Goal: Task Accomplishment & Management: Use online tool/utility

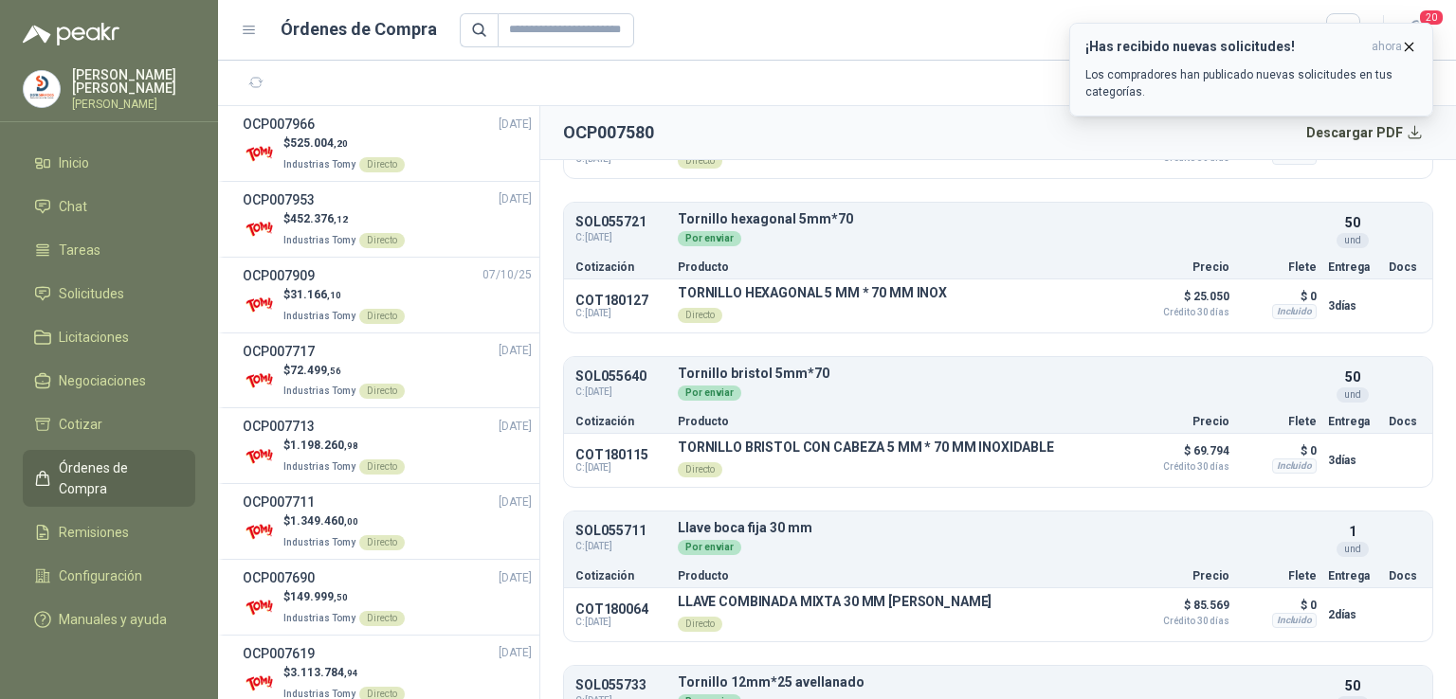
click at [1401, 46] on icon "button" at bounding box center [1409, 47] width 16 height 16
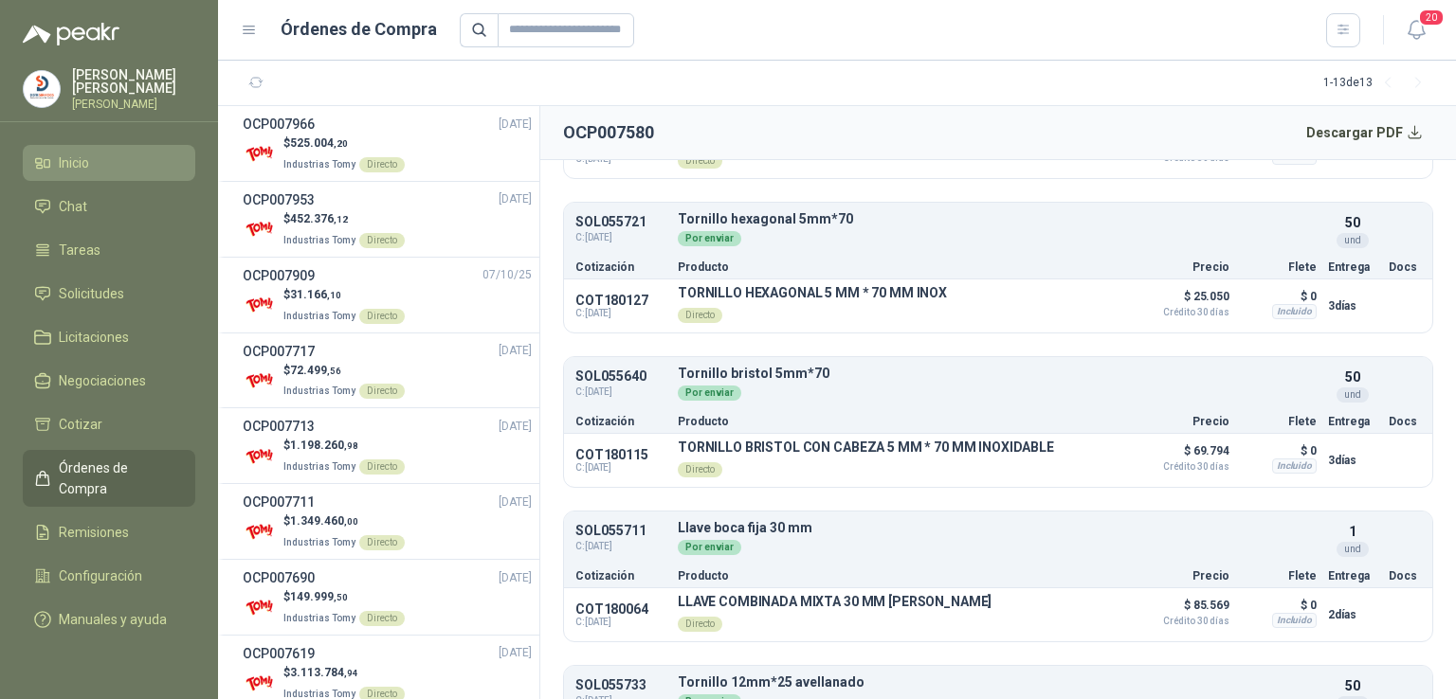
click at [77, 166] on span "Inicio" at bounding box center [74, 163] width 30 height 21
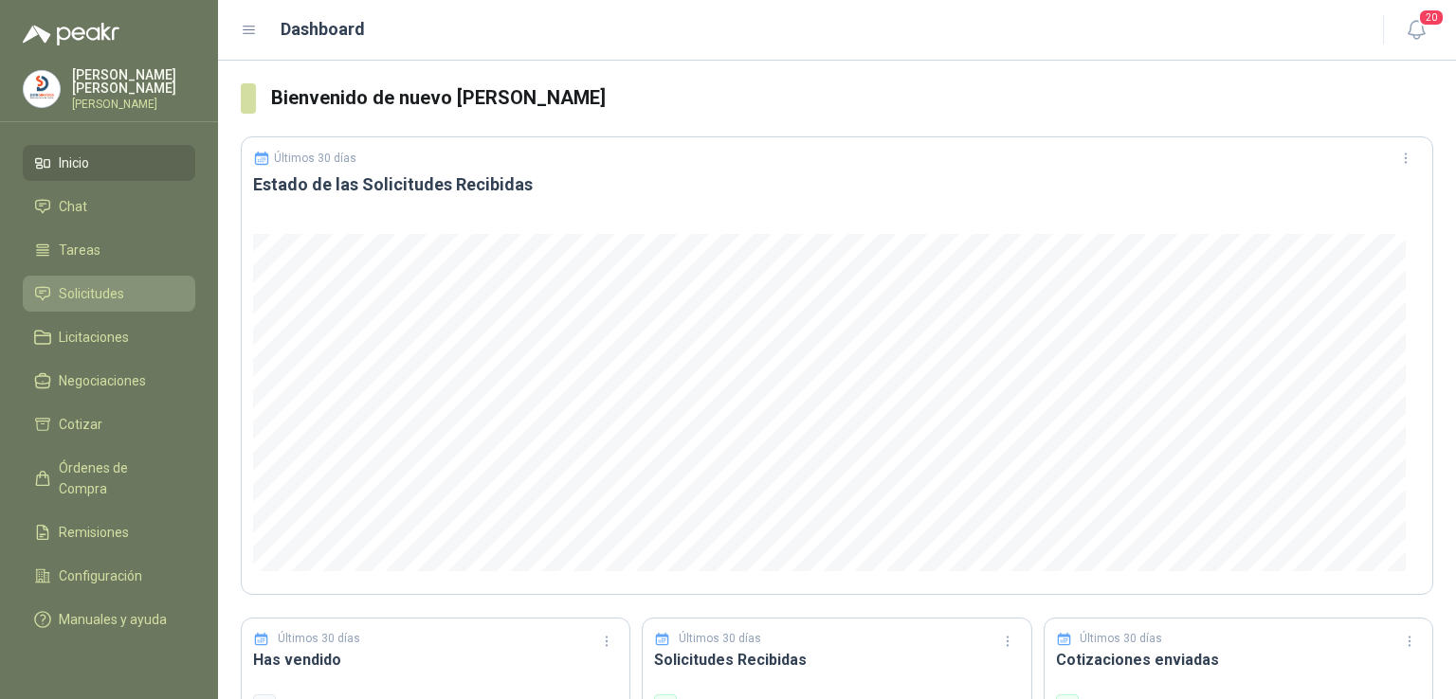
click at [153, 291] on li "Solicitudes" at bounding box center [109, 293] width 150 height 21
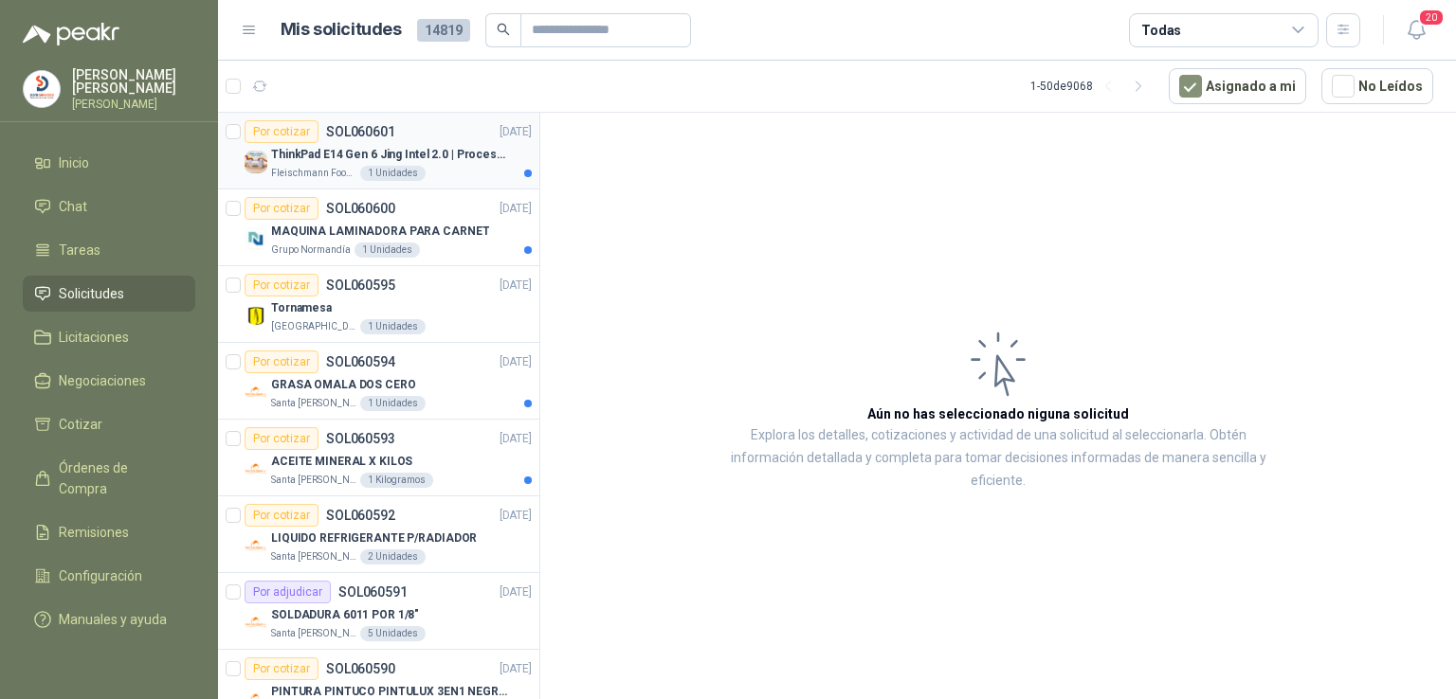
click at [422, 153] on p "ThinkPad E14 Gen 6 Jing Intel 2.0 | Procesador Intel Core Ultra 5 125U ( 12" at bounding box center [389, 155] width 236 height 18
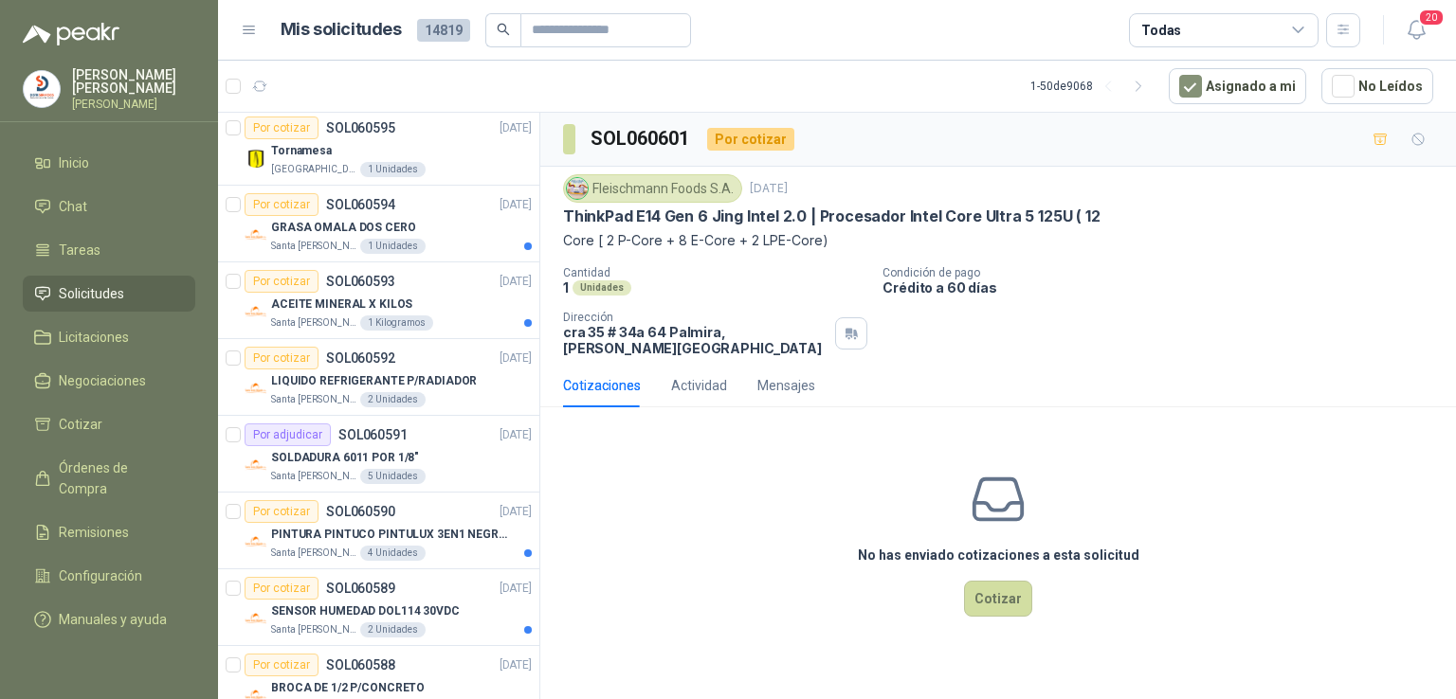
scroll to position [163, 0]
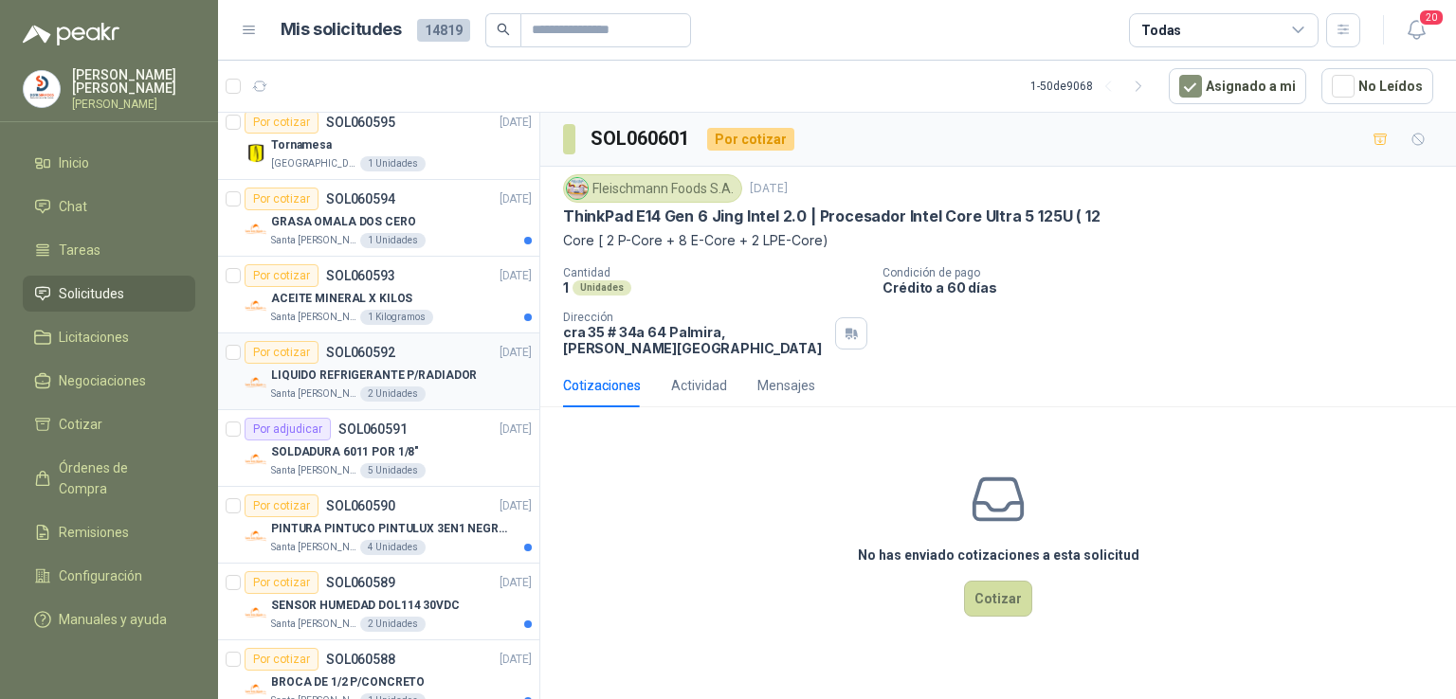
click at [425, 369] on p "LIQUIDO REFRIGERANTE P/RADIADOR" at bounding box center [374, 376] width 206 height 18
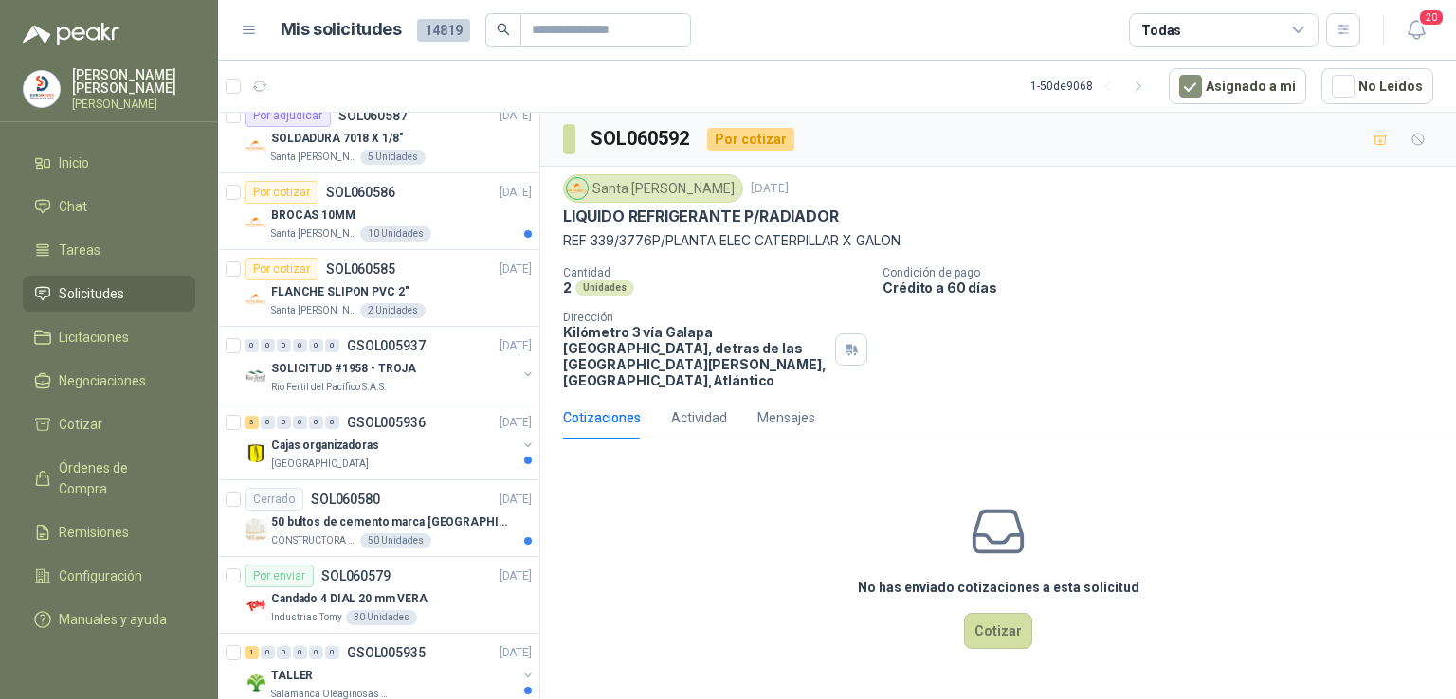
scroll to position [798, 0]
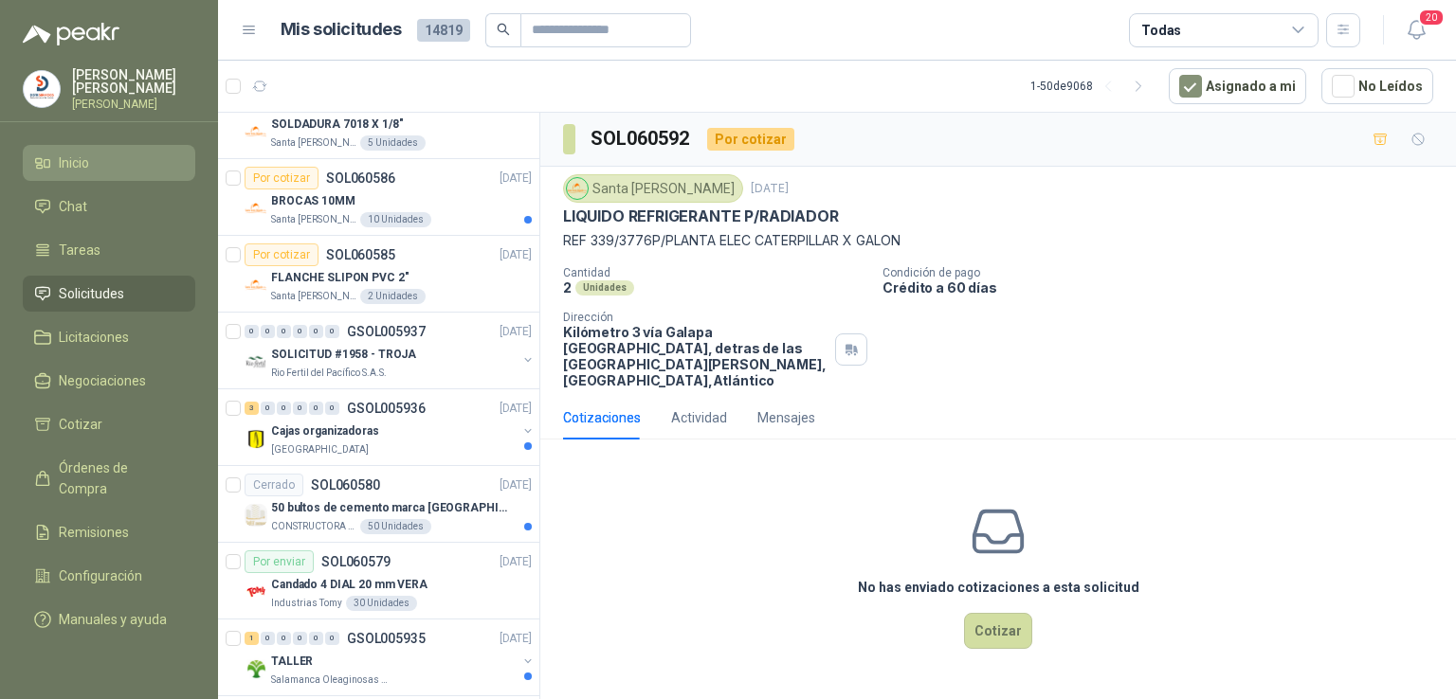
click at [112, 153] on li "Inicio" at bounding box center [109, 163] width 150 height 21
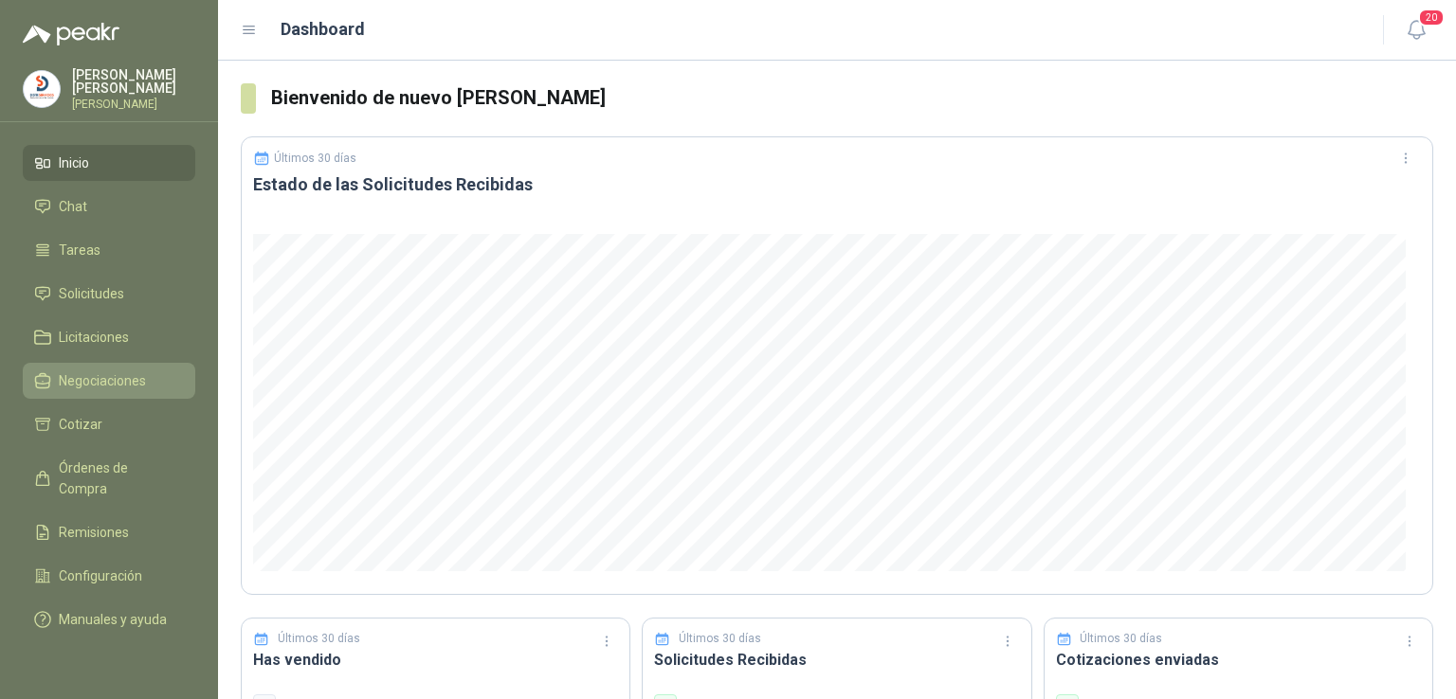
click at [155, 363] on link "Negociaciones" at bounding box center [109, 381] width 172 height 36
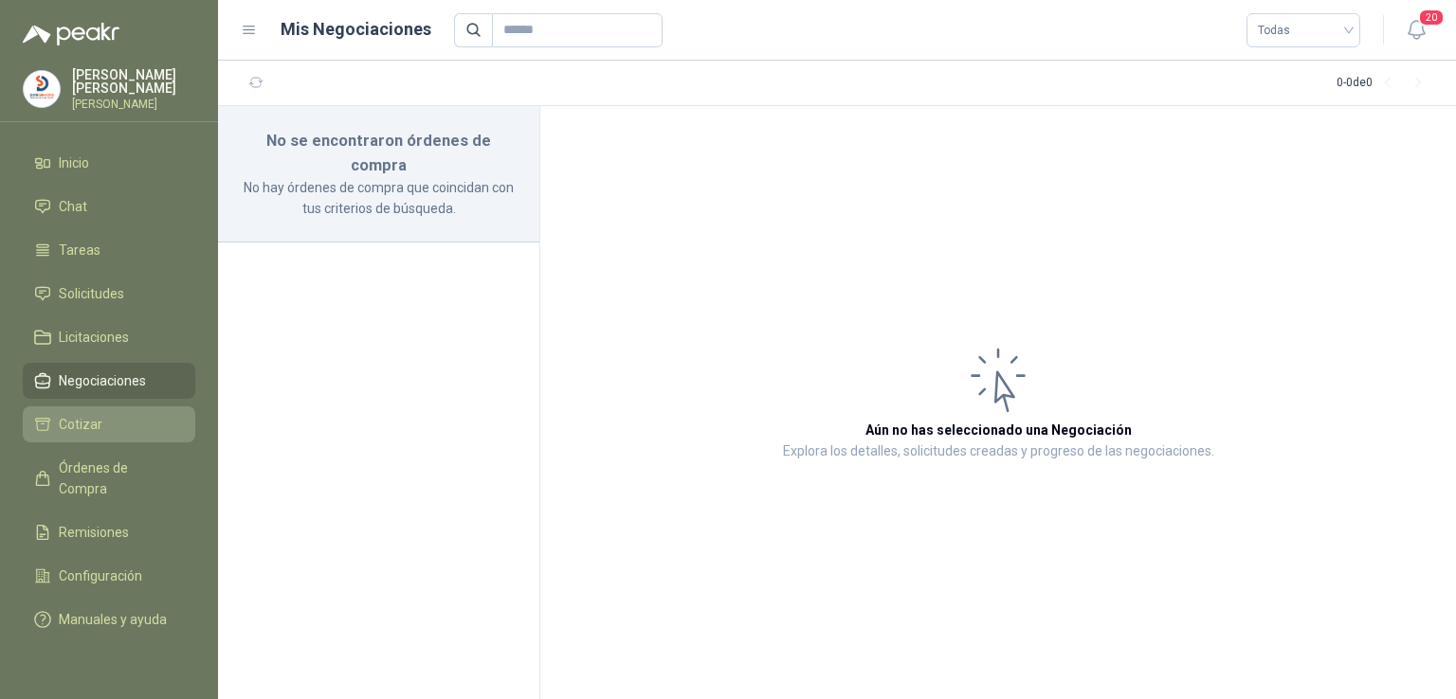
click at [100, 434] on link "Cotizar" at bounding box center [109, 425] width 172 height 36
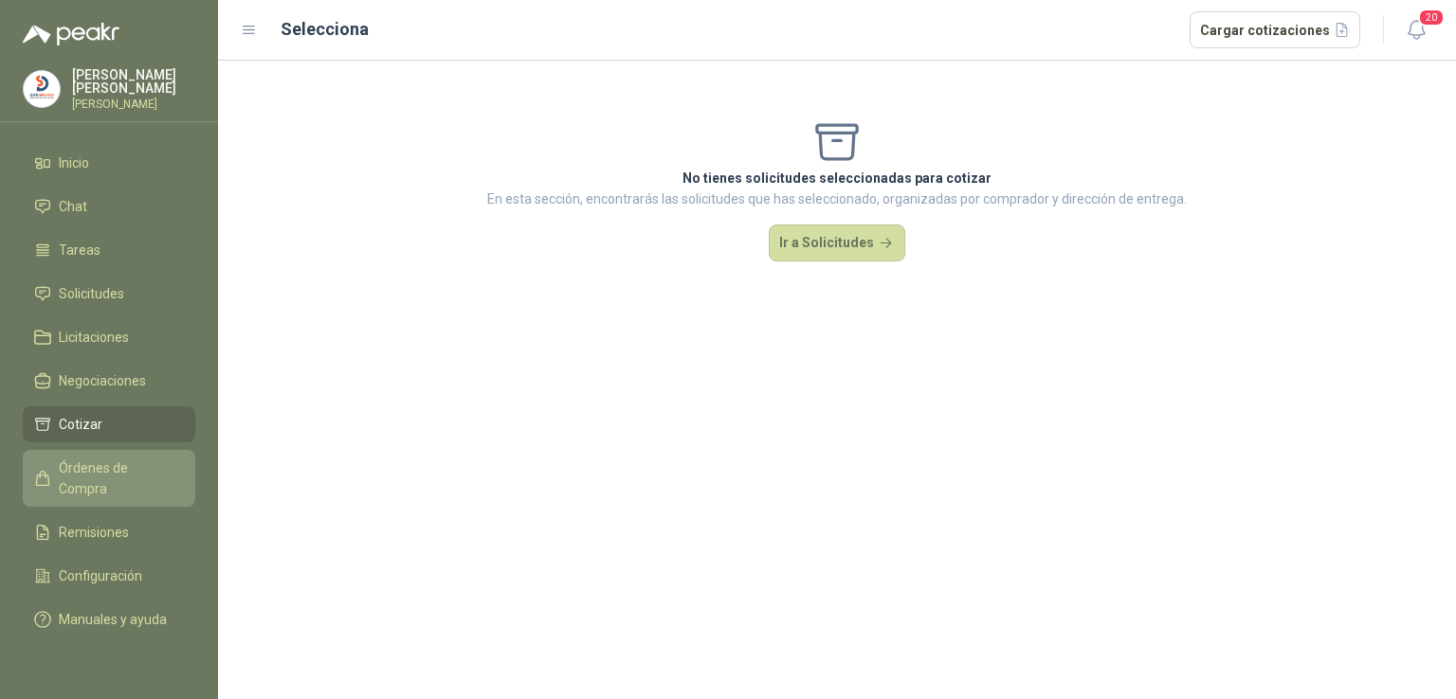
click at [118, 460] on span "Órdenes de Compra" at bounding box center [118, 479] width 118 height 42
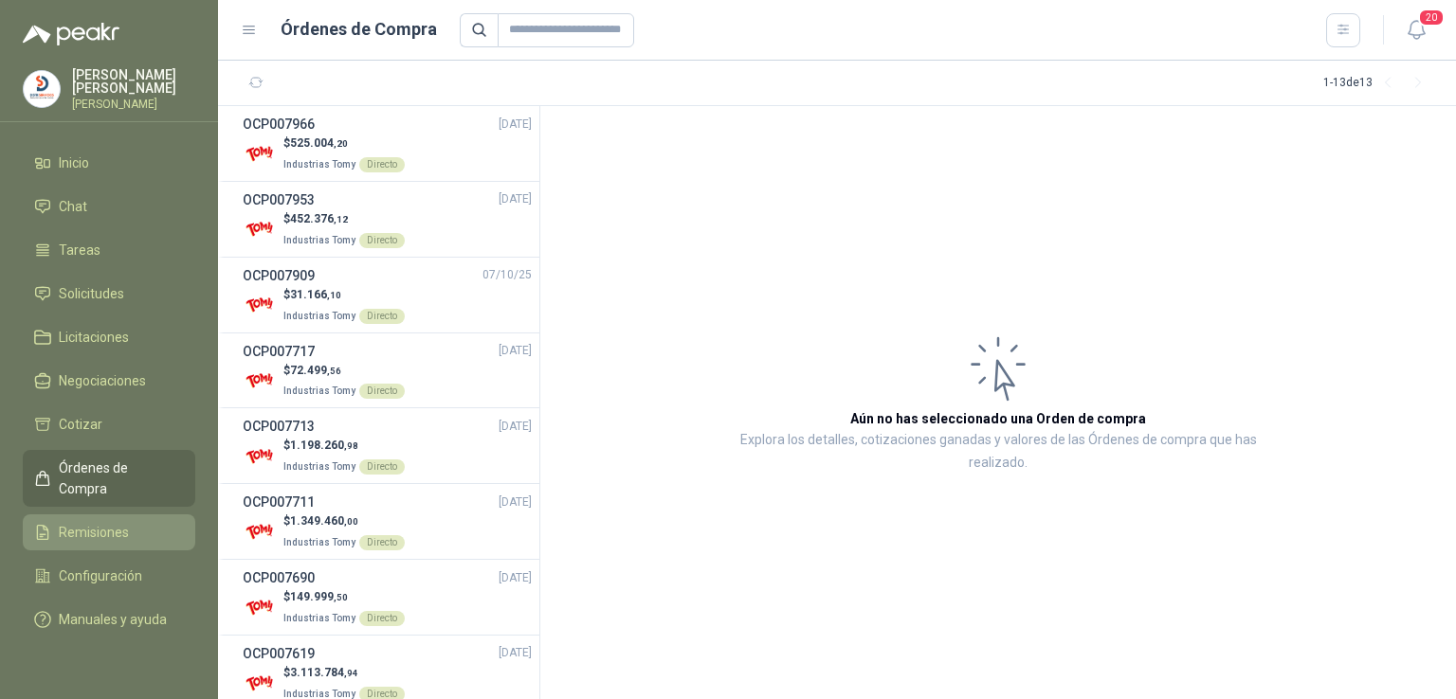
click at [114, 522] on span "Remisiones" at bounding box center [94, 532] width 70 height 21
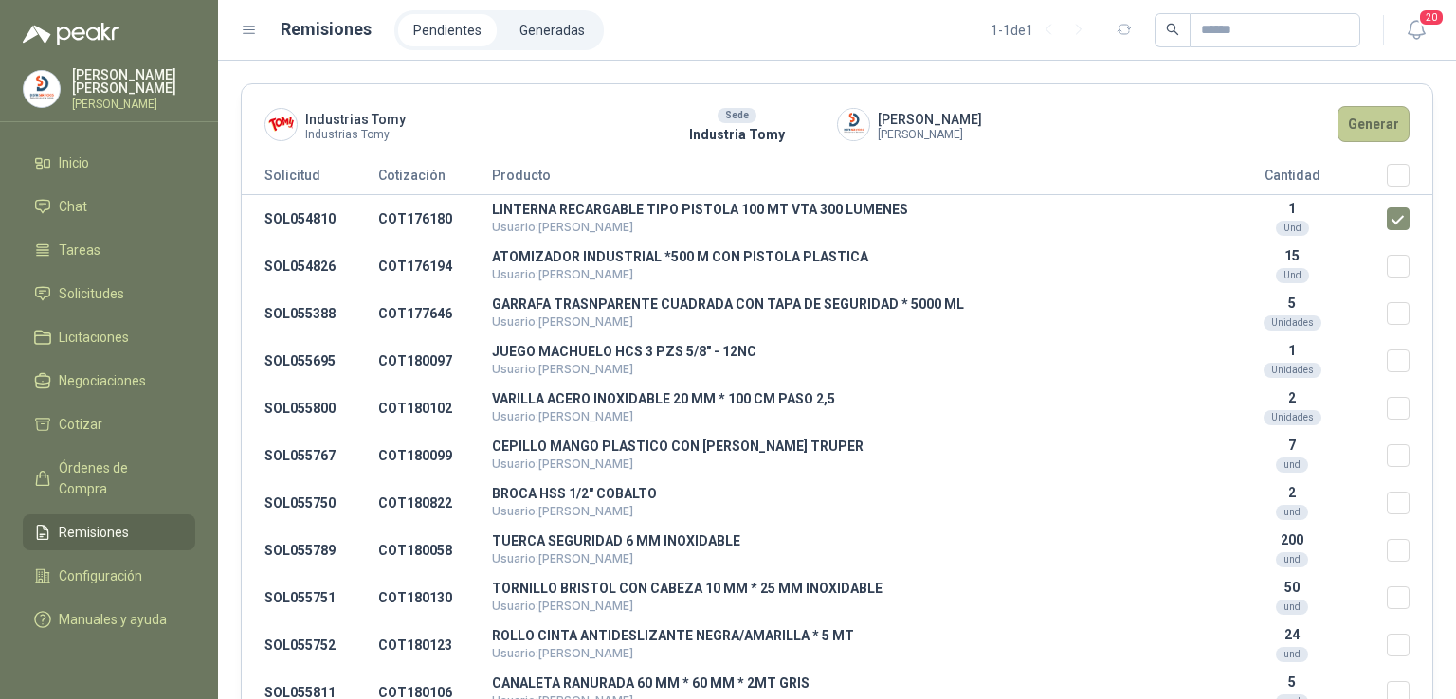
click at [1358, 118] on button "Generar" at bounding box center [1373, 124] width 72 height 36
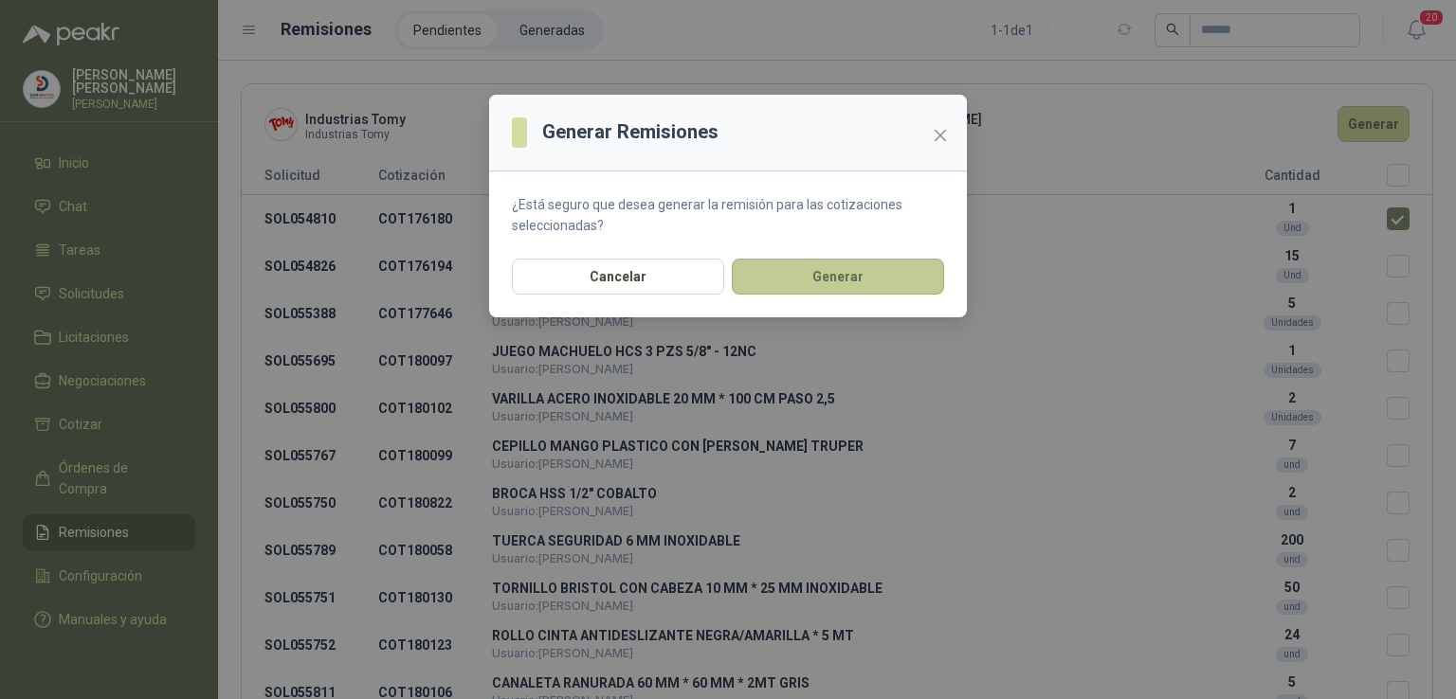
click at [911, 264] on button "Generar" at bounding box center [838, 277] width 212 height 36
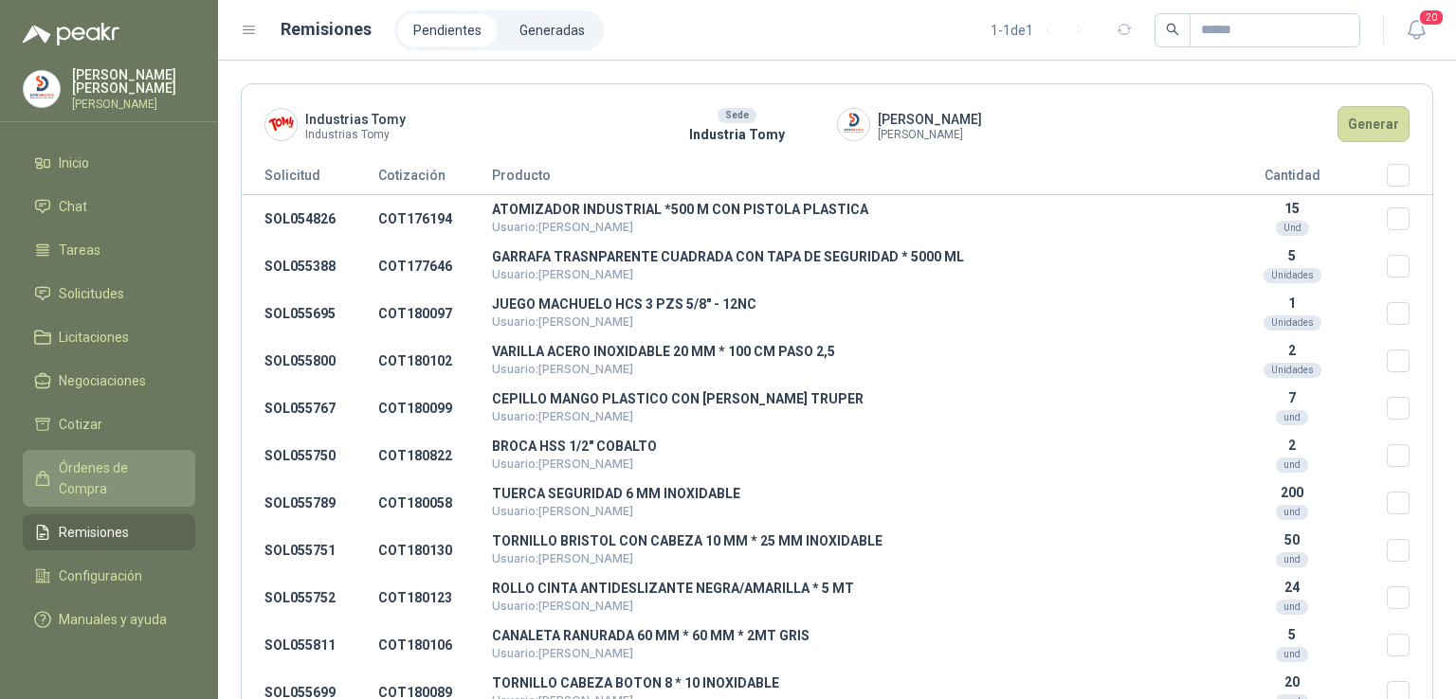
click at [139, 480] on link "Órdenes de Compra" at bounding box center [109, 478] width 172 height 57
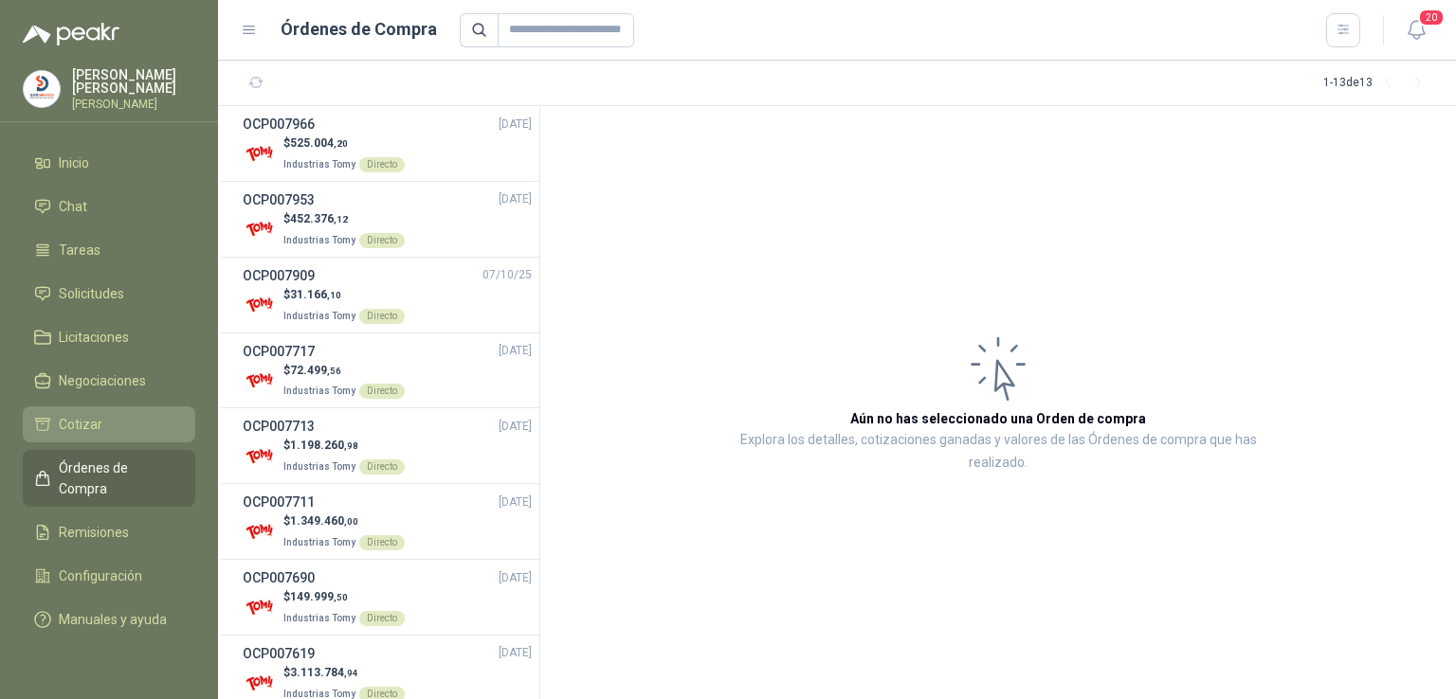
click at [71, 414] on span "Cotizar" at bounding box center [81, 424] width 44 height 21
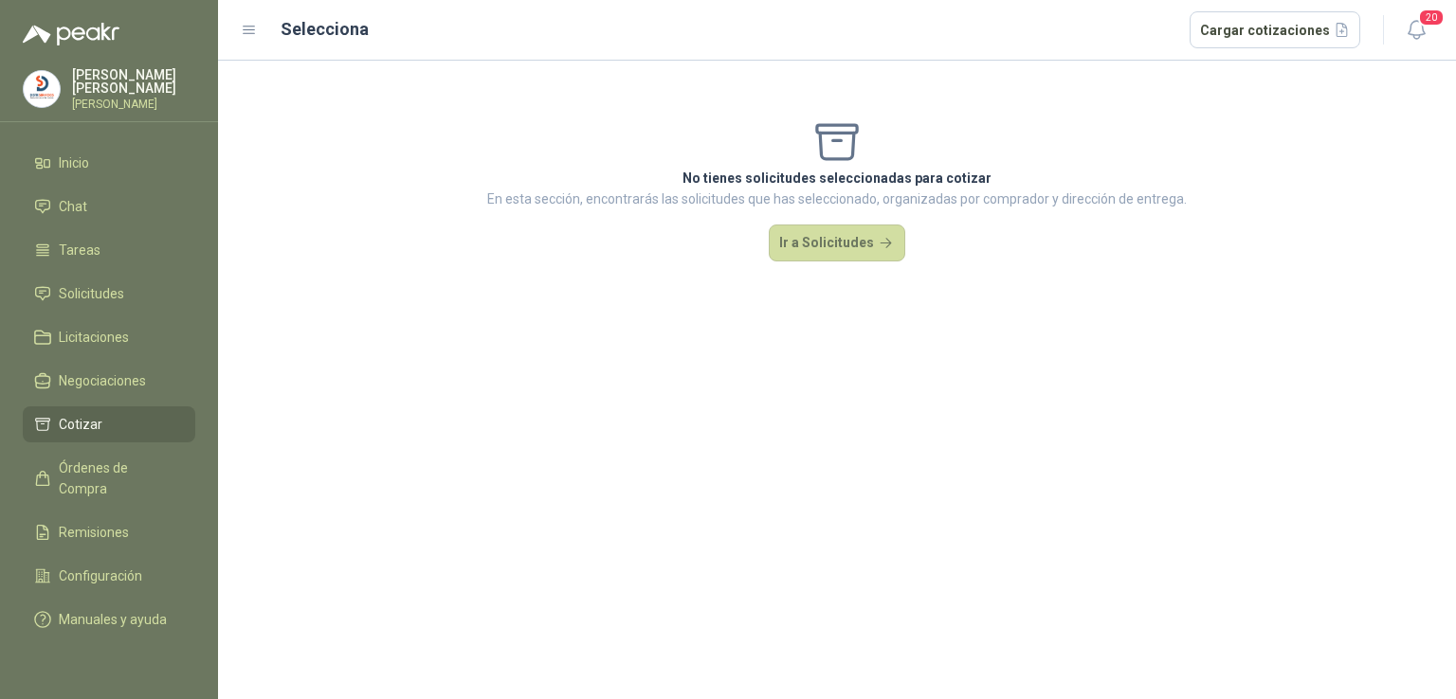
click at [91, 397] on ul "Inicio Chat Tareas Solicitudes Licitaciones Negociaciones Cotizar Órdenes de Co…" at bounding box center [109, 395] width 218 height 500
click at [112, 289] on span "Solicitudes" at bounding box center [91, 293] width 65 height 21
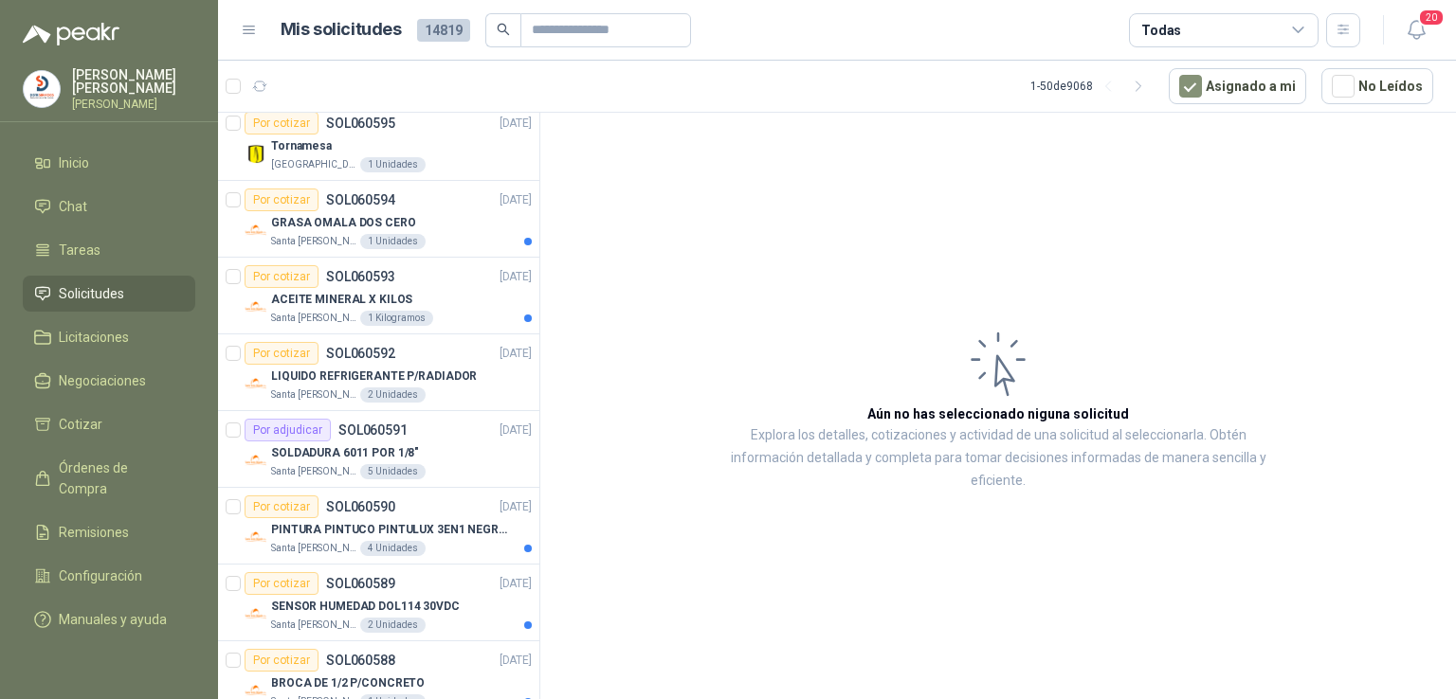
scroll to position [167, 0]
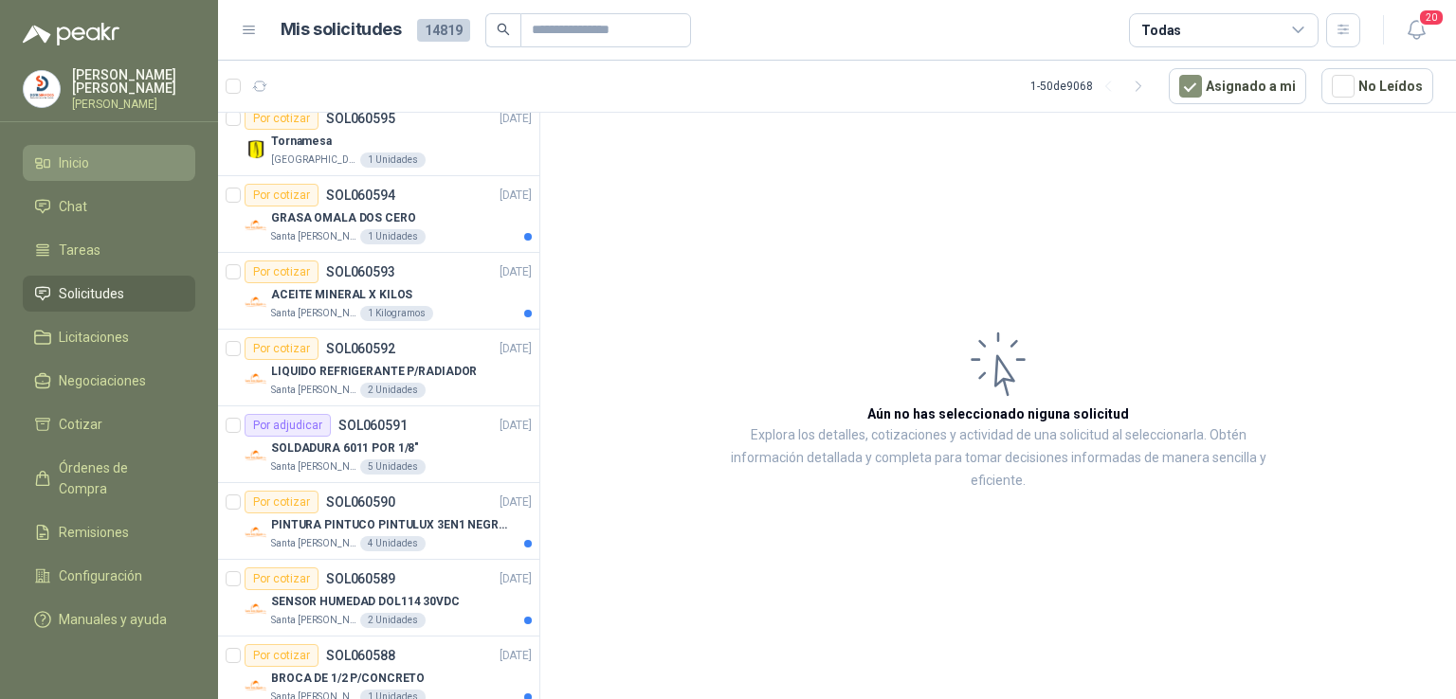
click at [81, 145] on link "Inicio" at bounding box center [109, 163] width 172 height 36
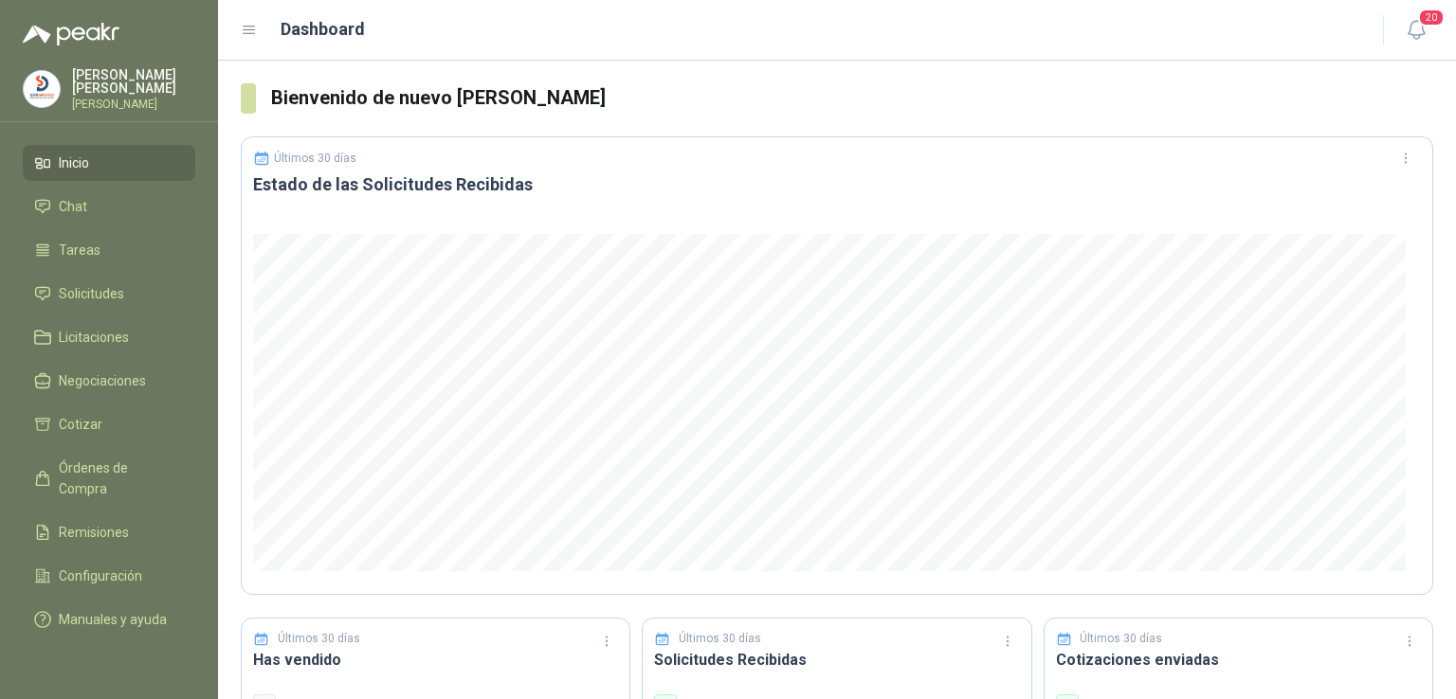
click at [1181, 645] on div "Últimos 30 días" at bounding box center [1238, 639] width 365 height 18
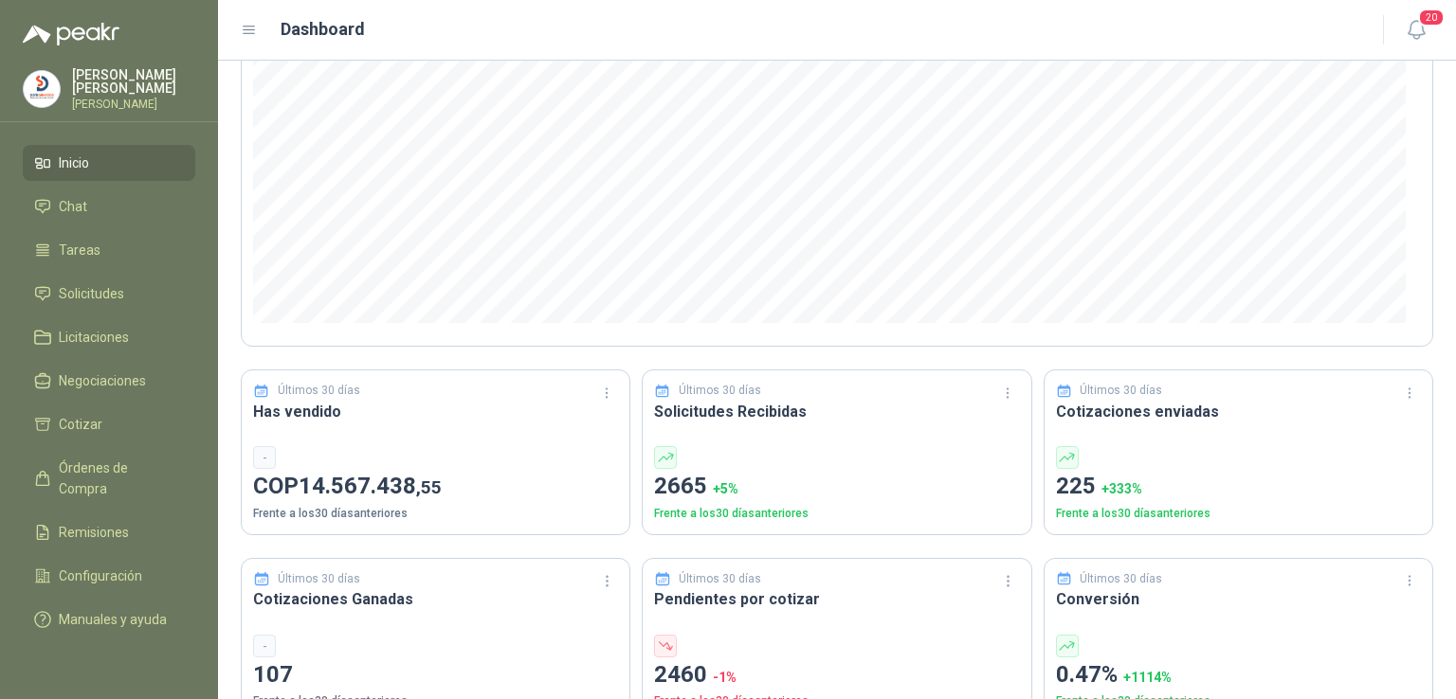
scroll to position [263, 0]
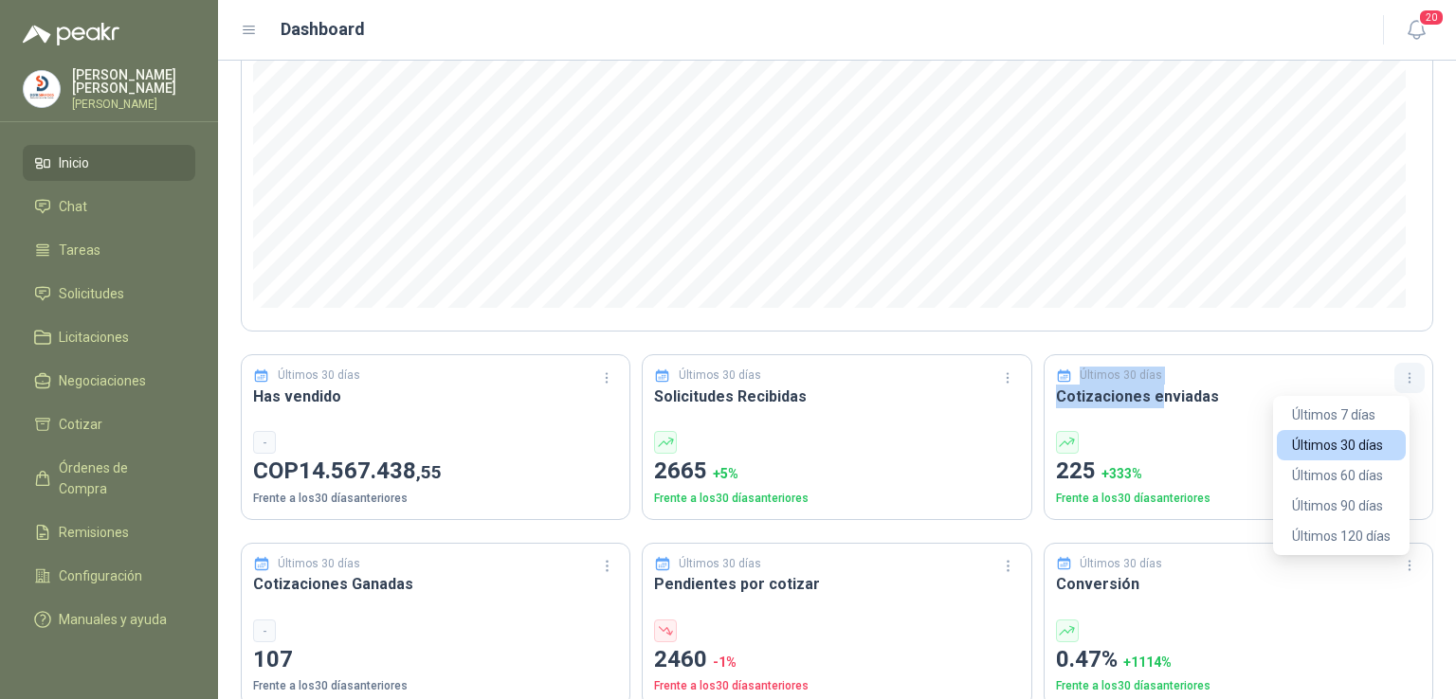
drag, startPoint x: 1143, startPoint y: 405, endPoint x: 1387, endPoint y: 375, distance: 246.3
click at [1387, 375] on div "Últimos 30 días Cotizaciones enviadas 225 + 333 % Frente a los 30 días anterior…" at bounding box center [1237, 437] width 389 height 166
click at [1402, 375] on icon "button" at bounding box center [1410, 379] width 16 height 16
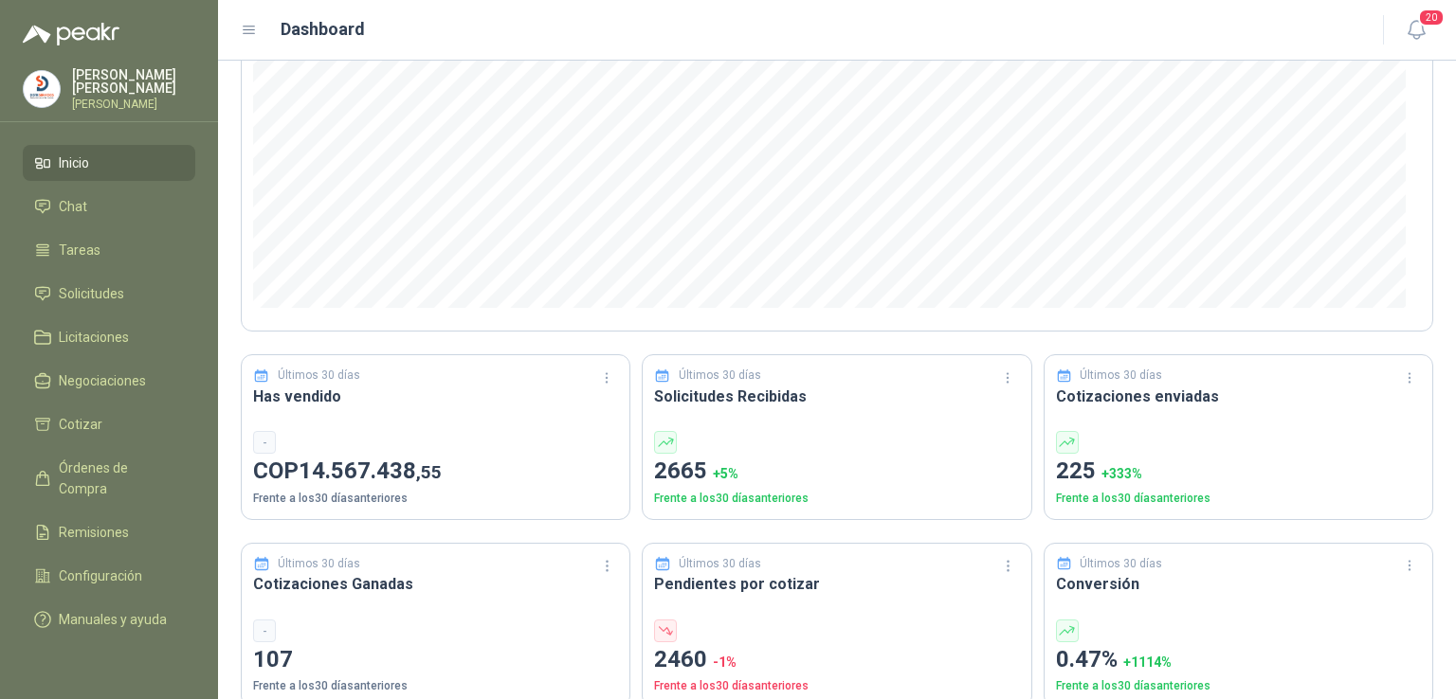
click at [1208, 436] on div at bounding box center [1238, 442] width 365 height 23
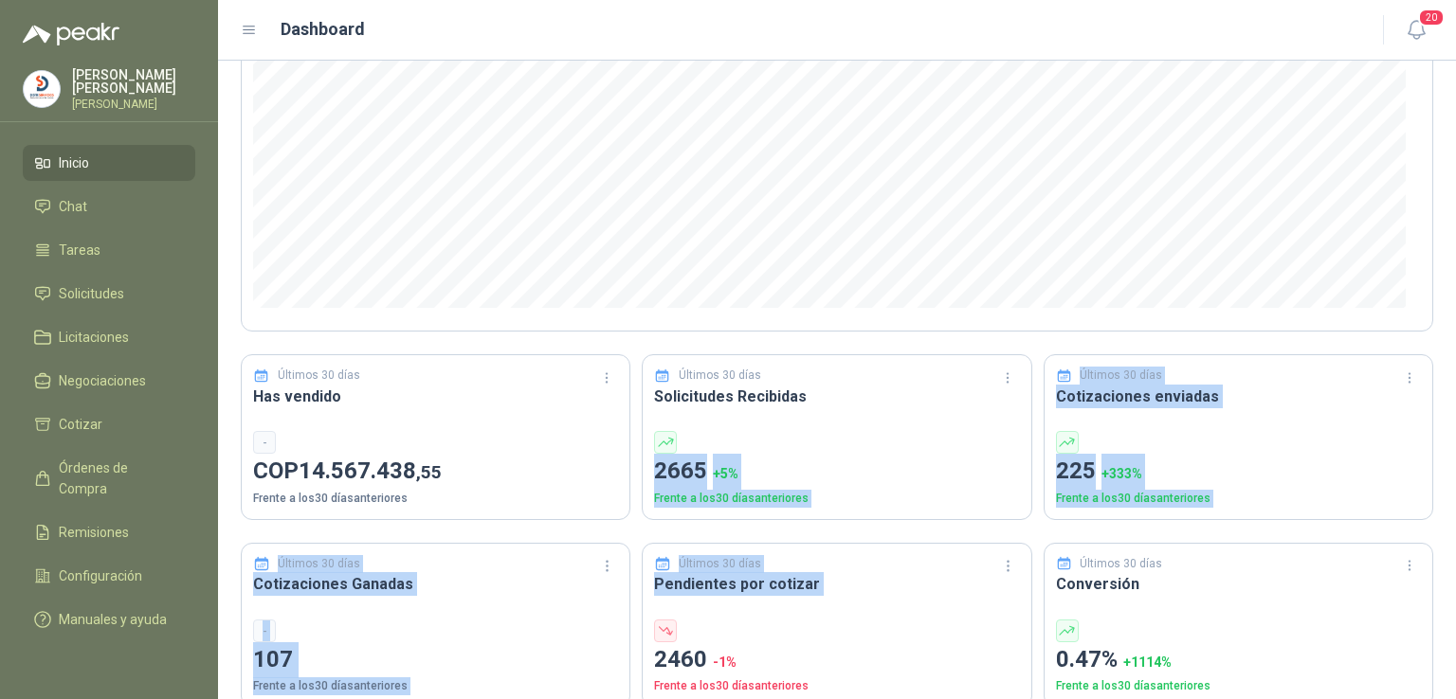
drag, startPoint x: 728, startPoint y: 431, endPoint x: 694, endPoint y: 650, distance: 221.6
click at [694, 650] on div "Últimos 30 días Estado de las Solicitudes Recibidas Últimos 30 días Has vendido…" at bounding box center [837, 701] width 1192 height 1703
click at [821, 616] on div "Últimos 30 días Pendientes por cotizar 2460 -1 % Frente a los 30 días anteriores" at bounding box center [836, 626] width 389 height 166
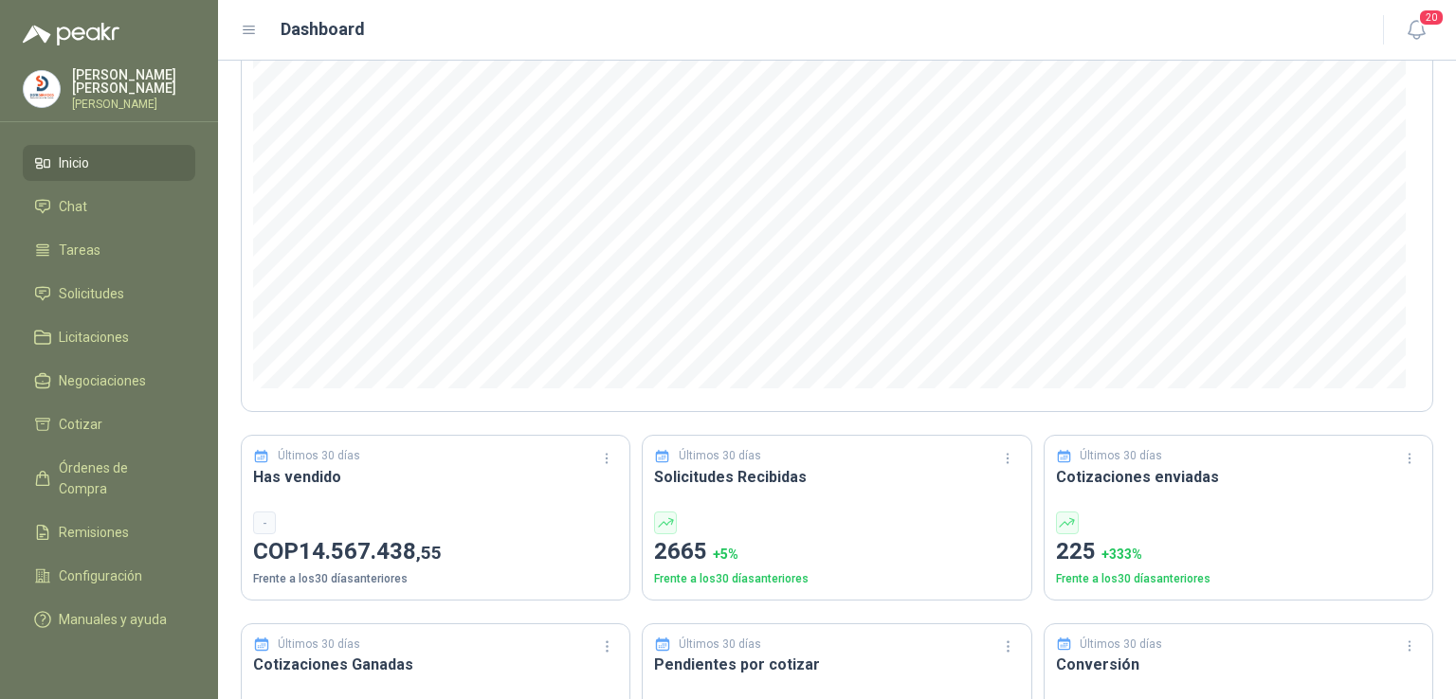
scroll to position [0, 0]
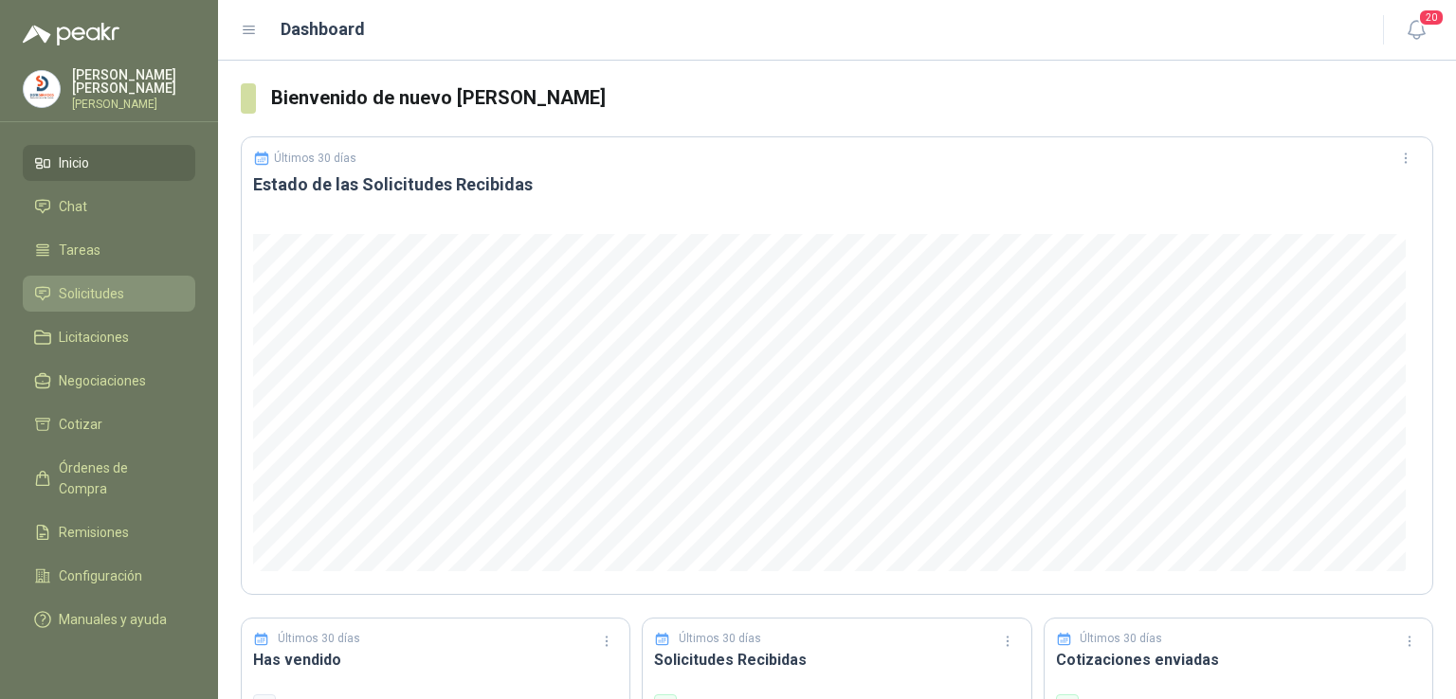
click at [104, 293] on span "Solicitudes" at bounding box center [91, 293] width 65 height 21
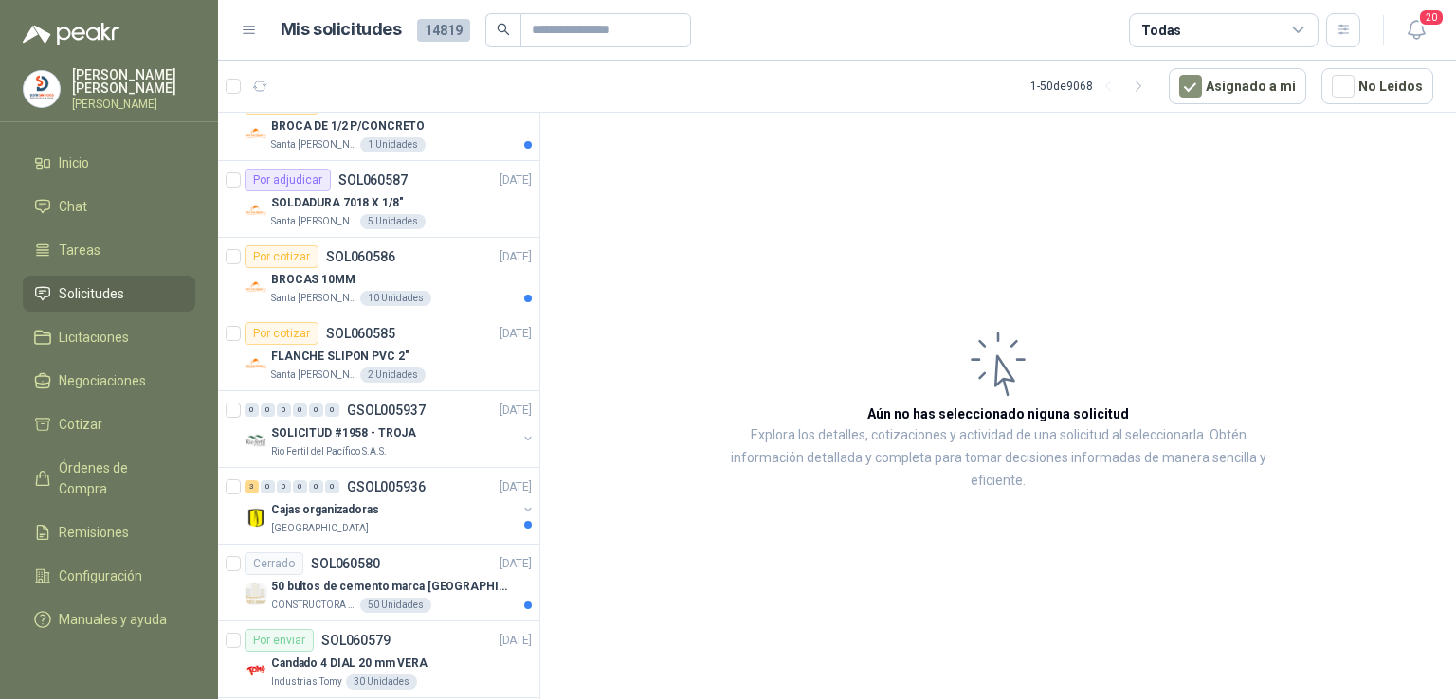
scroll to position [724, 0]
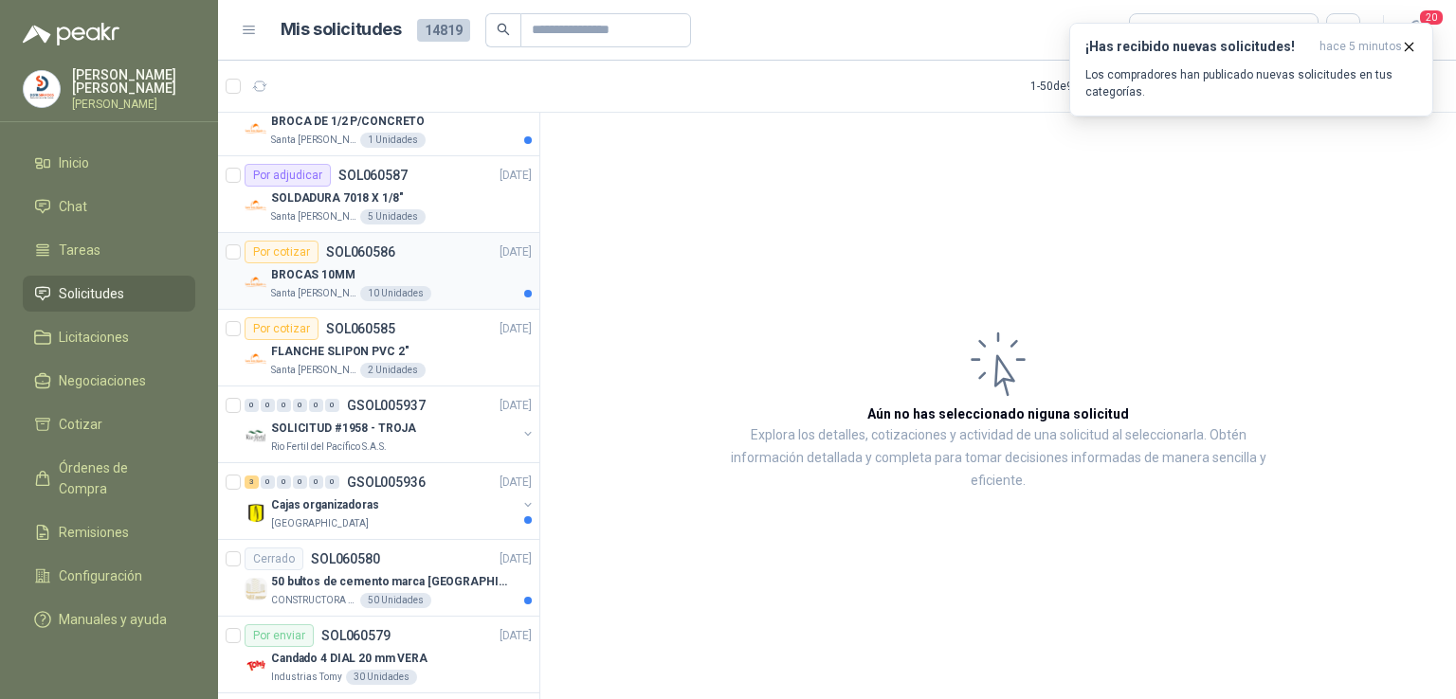
click at [349, 274] on p "BROCAS 10MM" at bounding box center [313, 275] width 84 height 18
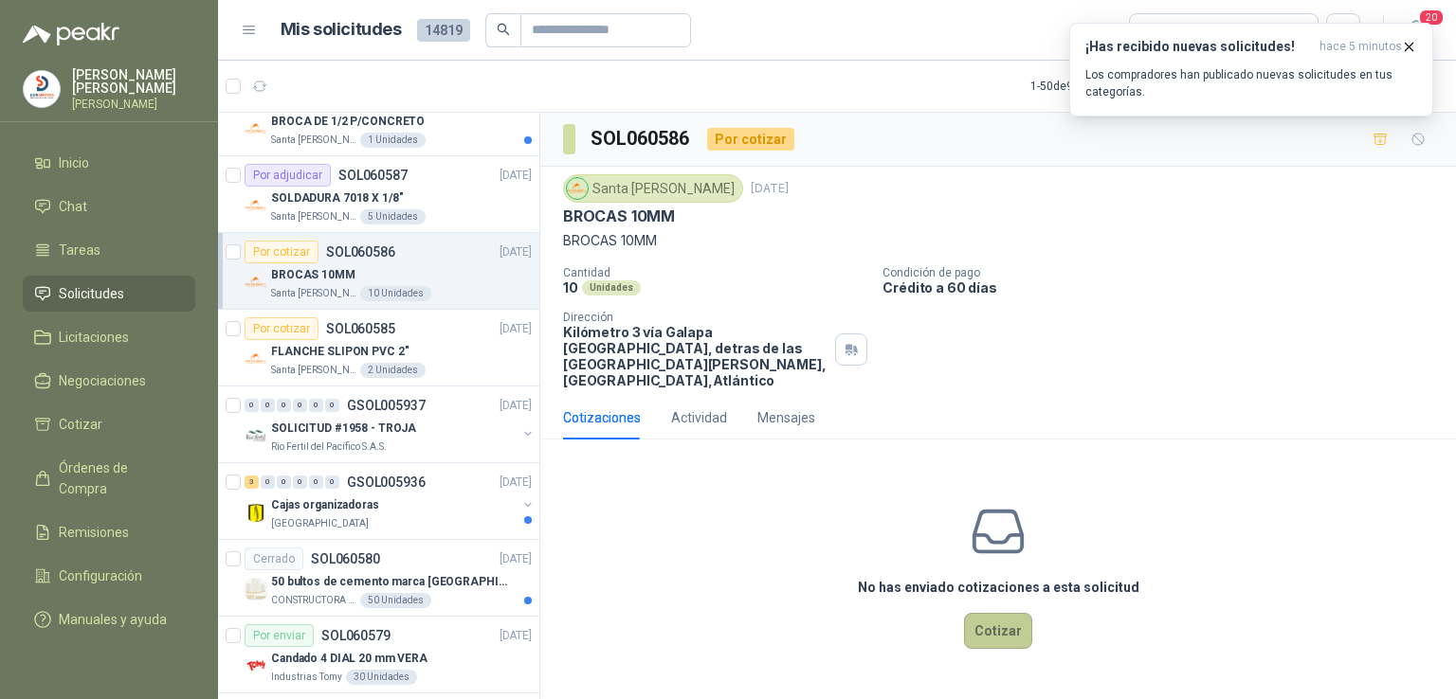
click at [1002, 613] on button "Cotizar" at bounding box center [998, 631] width 68 height 36
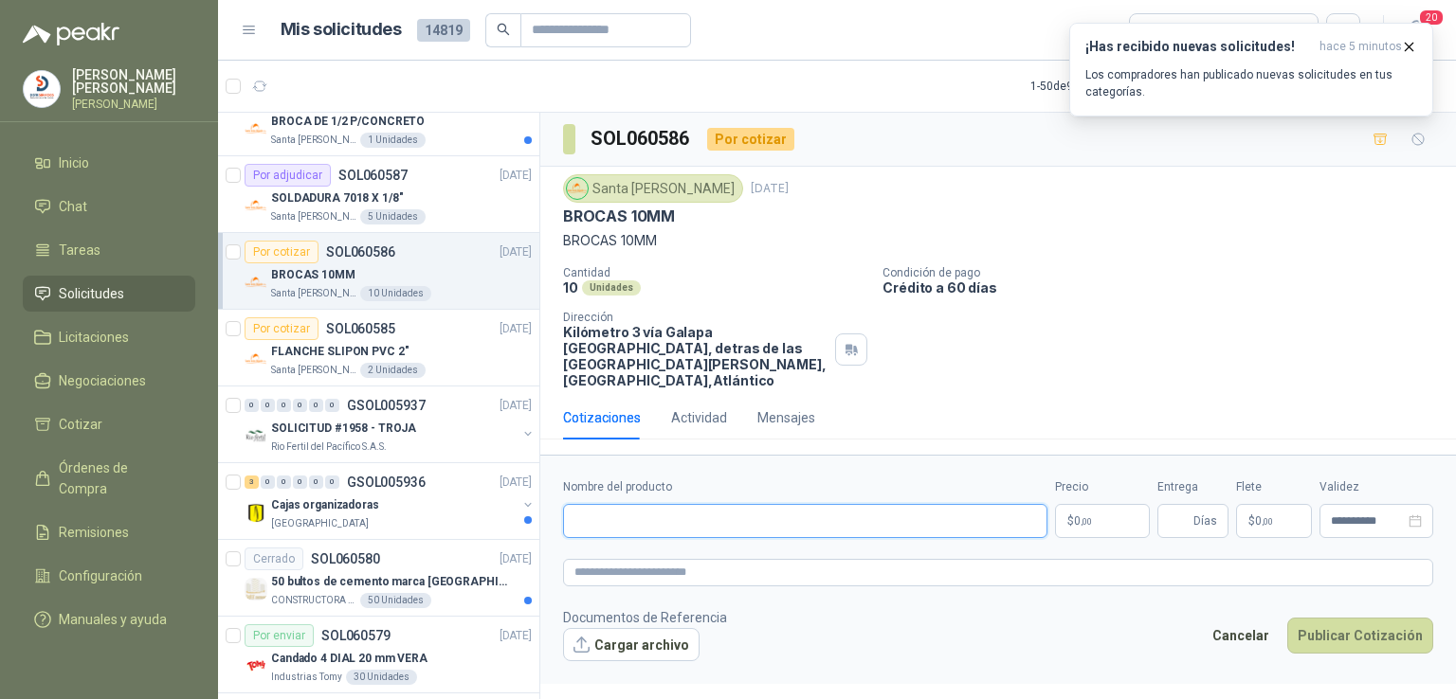
click at [683, 504] on input "Nombre del producto" at bounding box center [805, 521] width 484 height 34
type input "**********"
click at [1091, 512] on body "[PERSON_NAME] [PERSON_NAME] Inicio Chat Tareas Solicitudes Licitaciones Negocia…" at bounding box center [728, 349] width 1456 height 699
click at [1401, 49] on icon "button" at bounding box center [1409, 47] width 16 height 16
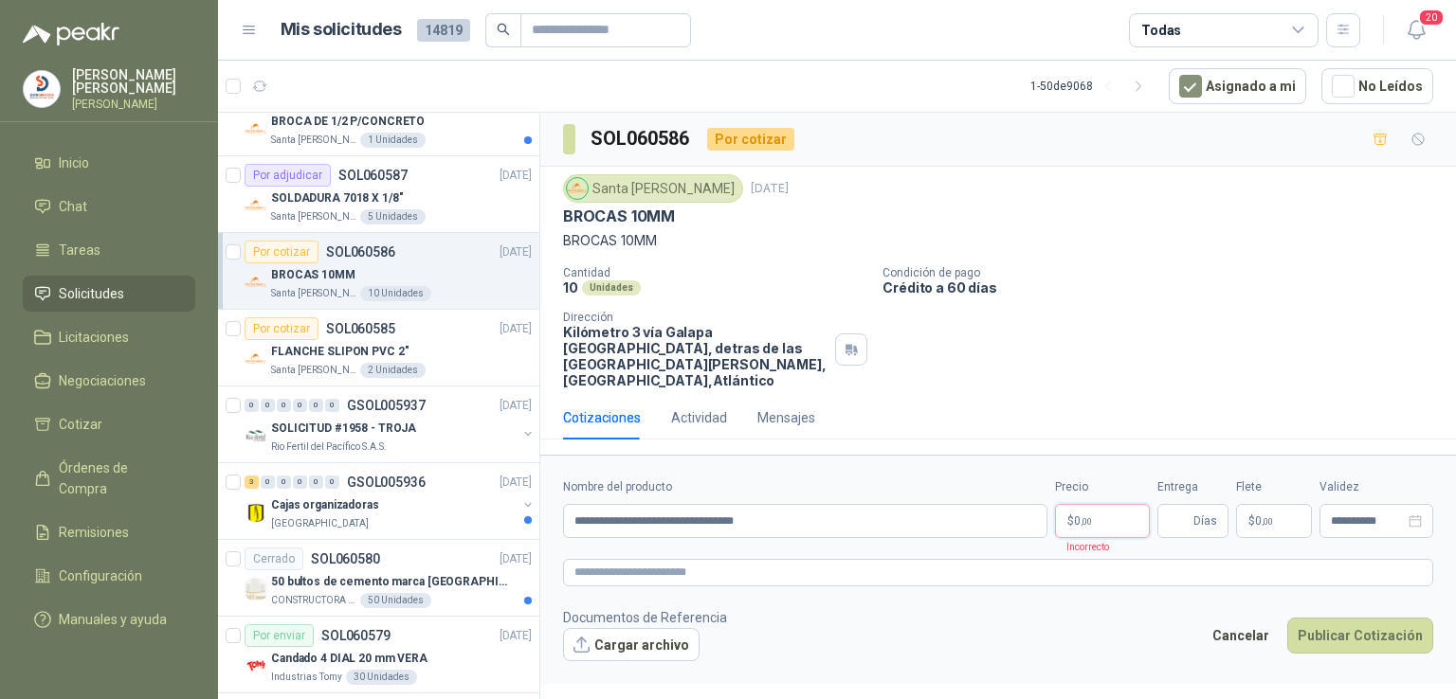
click at [1095, 502] on body "[PERSON_NAME] [PERSON_NAME] Inicio Chat Tareas Solicitudes Licitaciones Negocia…" at bounding box center [728, 349] width 1456 height 699
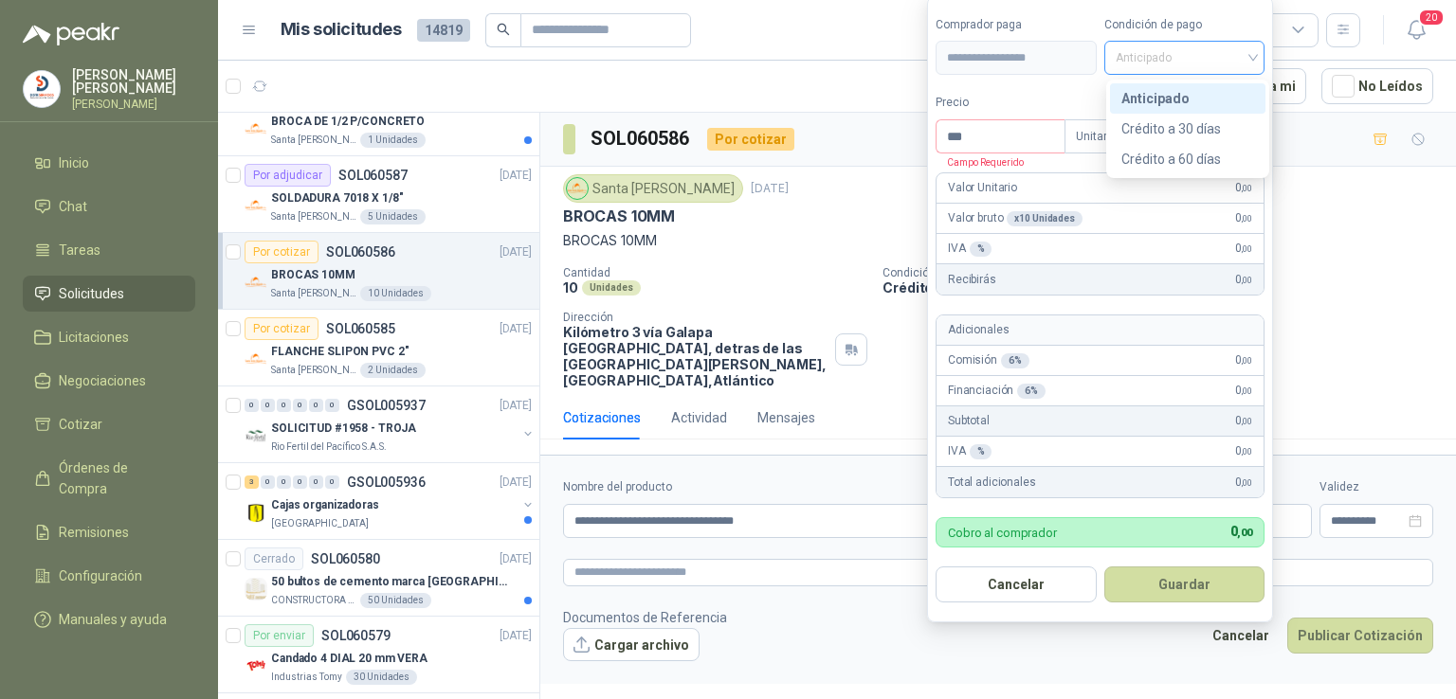
click at [1207, 45] on span "Anticipado" at bounding box center [1184, 58] width 138 height 28
click at [1212, 59] on span "Anticipado" at bounding box center [1184, 58] width 138 height 28
click at [1213, 123] on div "Crédito a 30 días" at bounding box center [1187, 128] width 133 height 21
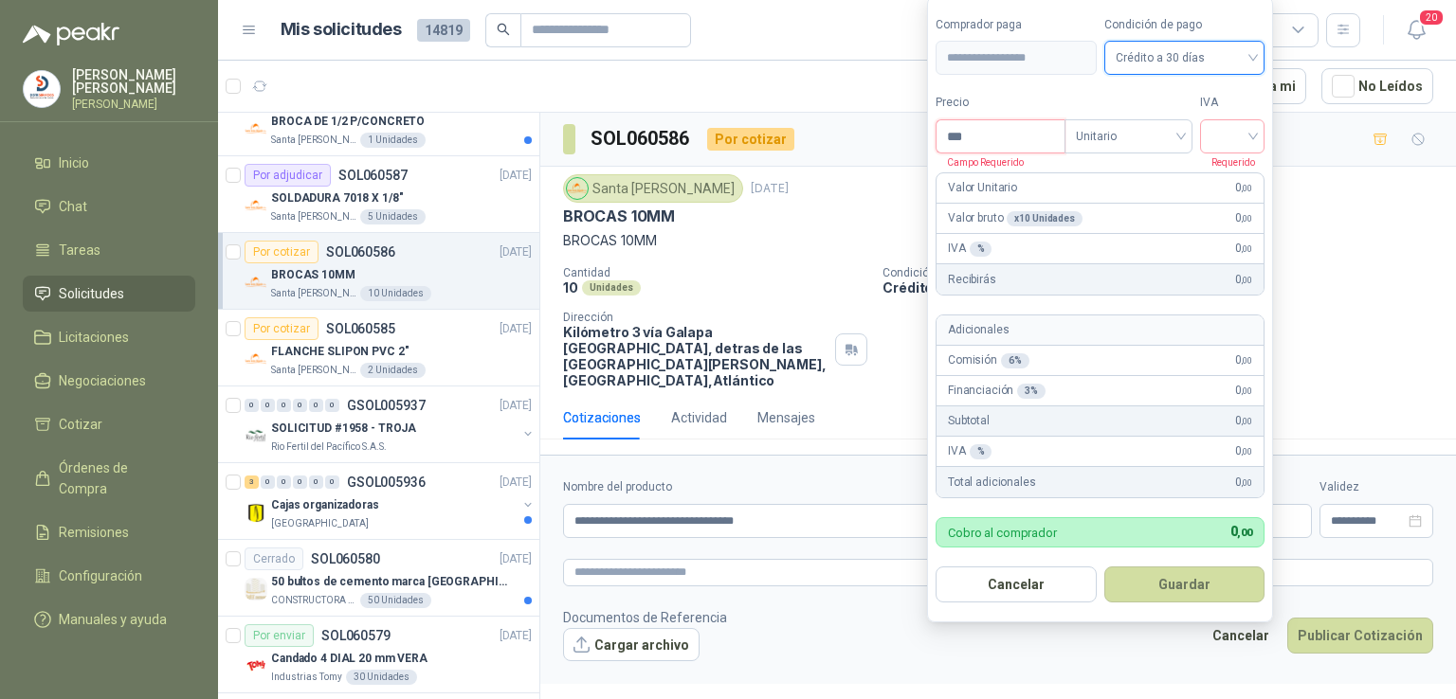
click at [996, 138] on input "***" at bounding box center [1000, 136] width 128 height 32
type input "********"
click at [1251, 134] on input "search" at bounding box center [1232, 134] width 42 height 28
click at [1238, 172] on div "19%" at bounding box center [1236, 177] width 35 height 21
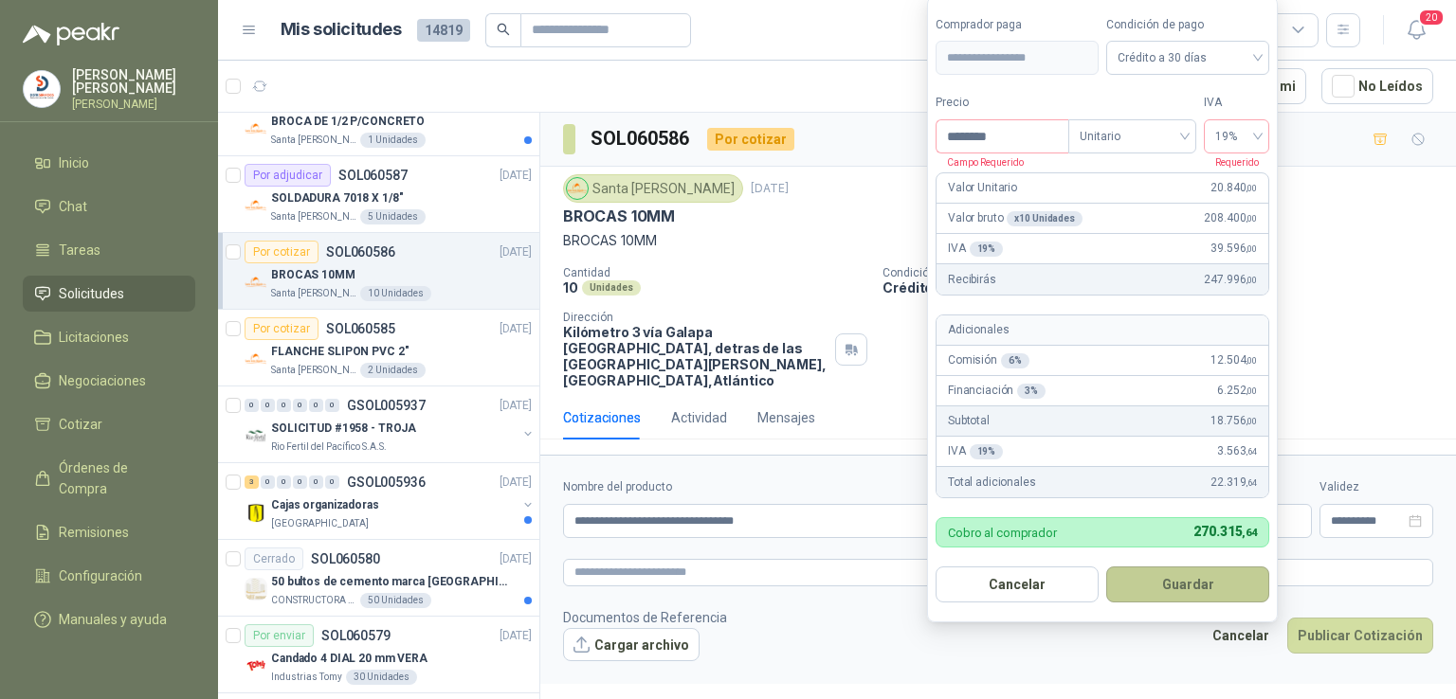
click at [1161, 573] on button "Guardar" at bounding box center [1187, 585] width 163 height 36
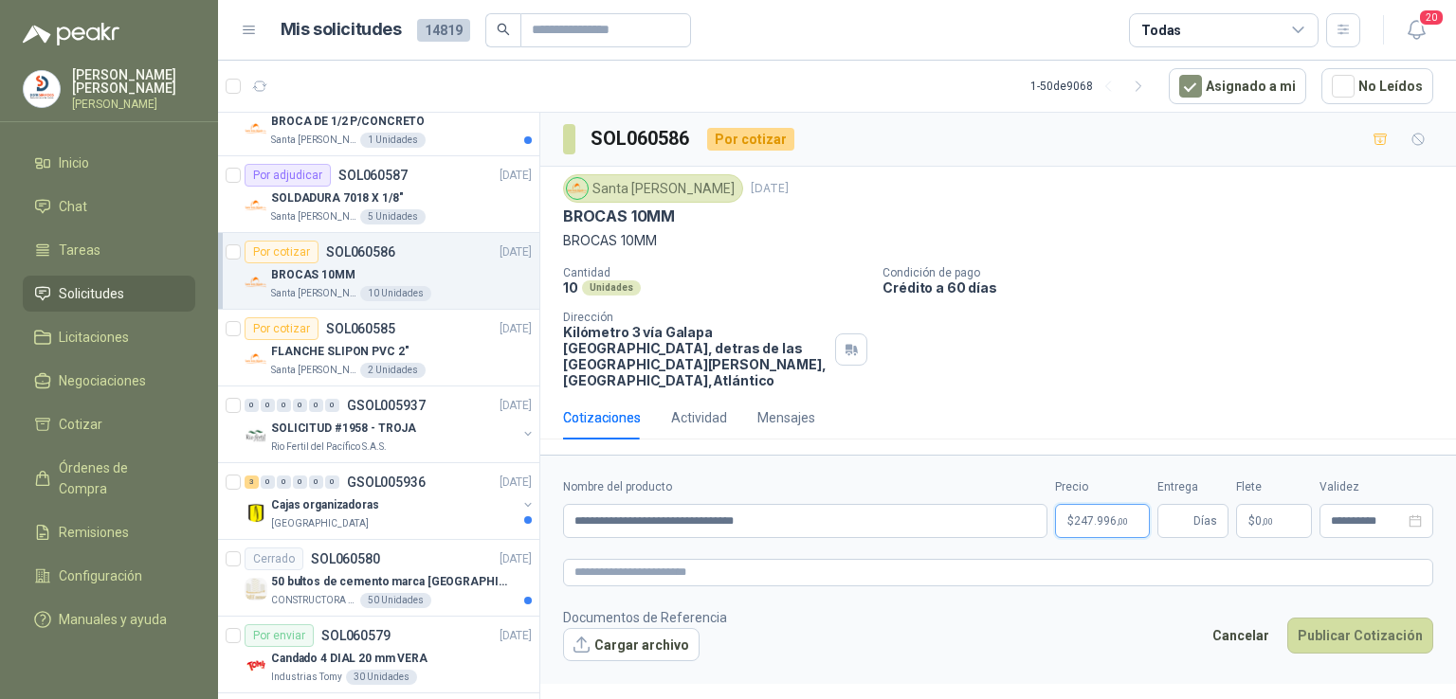
click at [1118, 502] on body "[PERSON_NAME] [PERSON_NAME] Inicio Chat Tareas Solicitudes Licitaciones Negocia…" at bounding box center [728, 349] width 1456 height 699
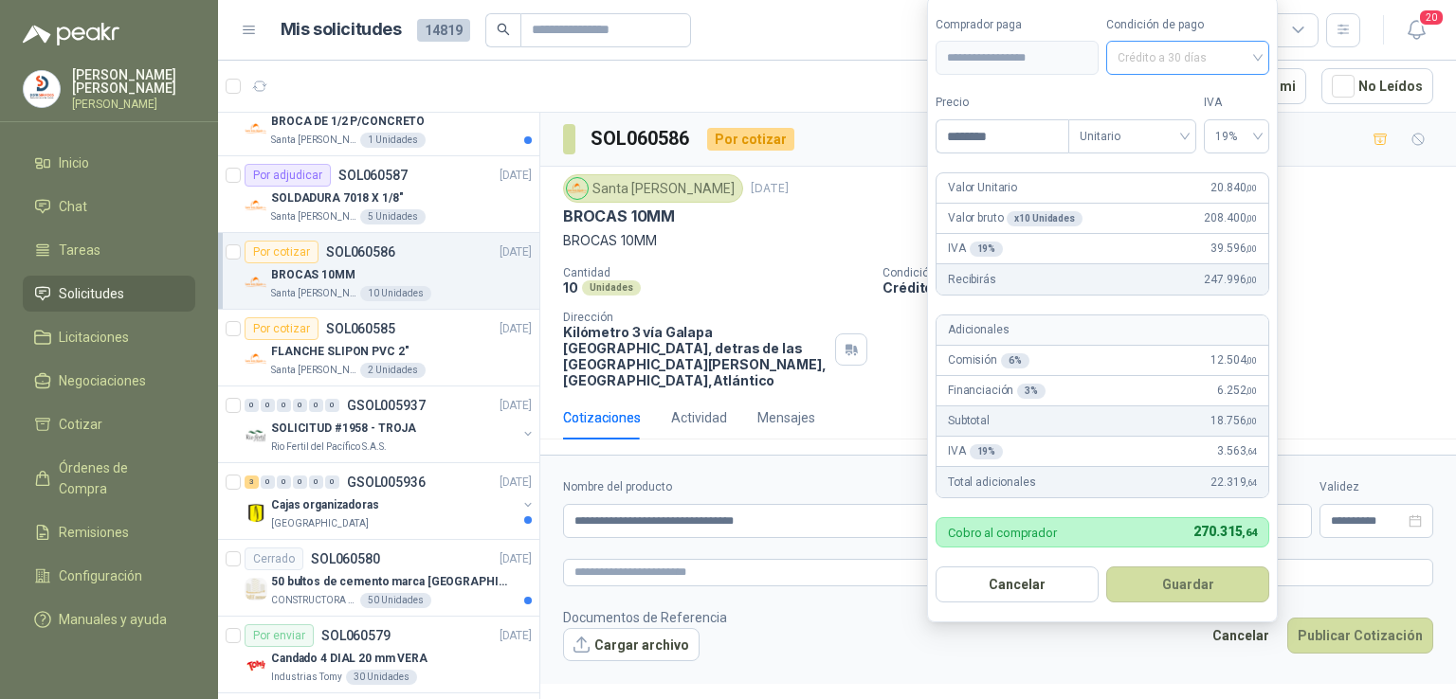
click at [1202, 62] on span "Crédito a 30 días" at bounding box center [1187, 58] width 140 height 28
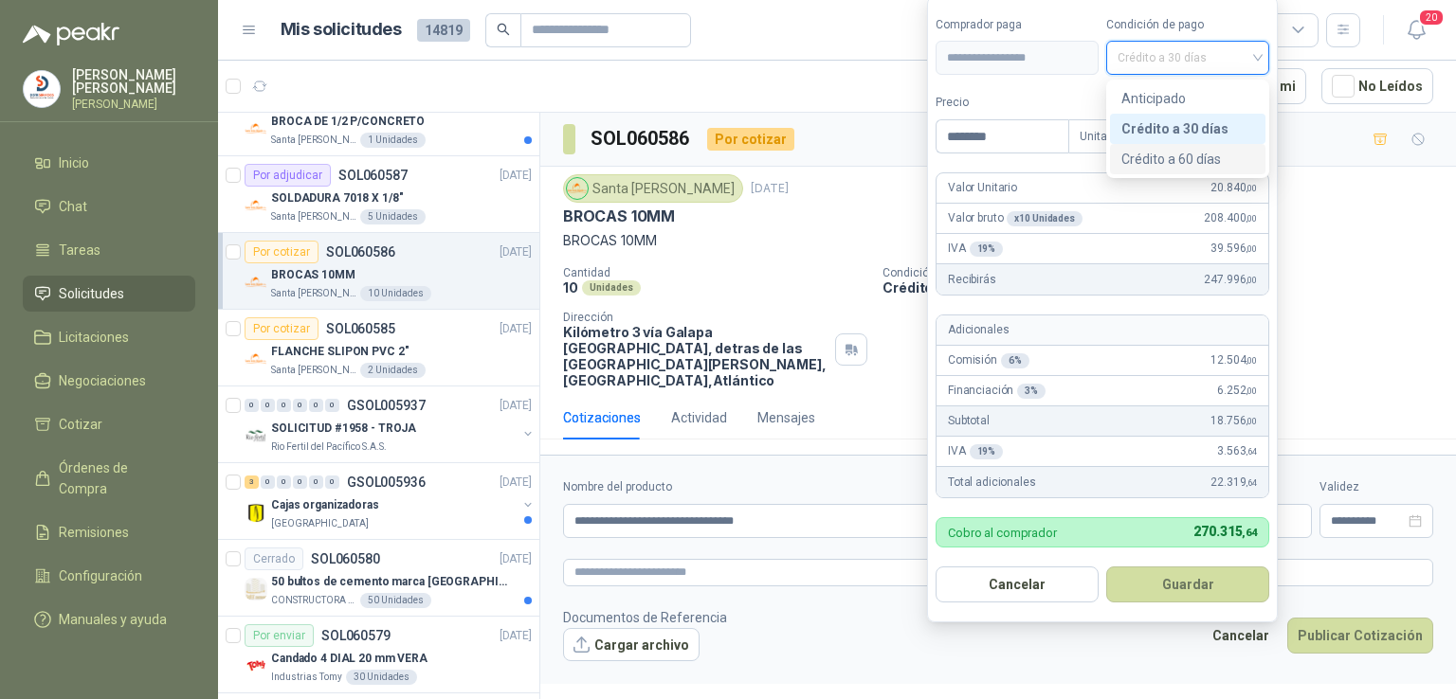
click at [1197, 159] on div "Crédito a 60 días" at bounding box center [1187, 159] width 133 height 21
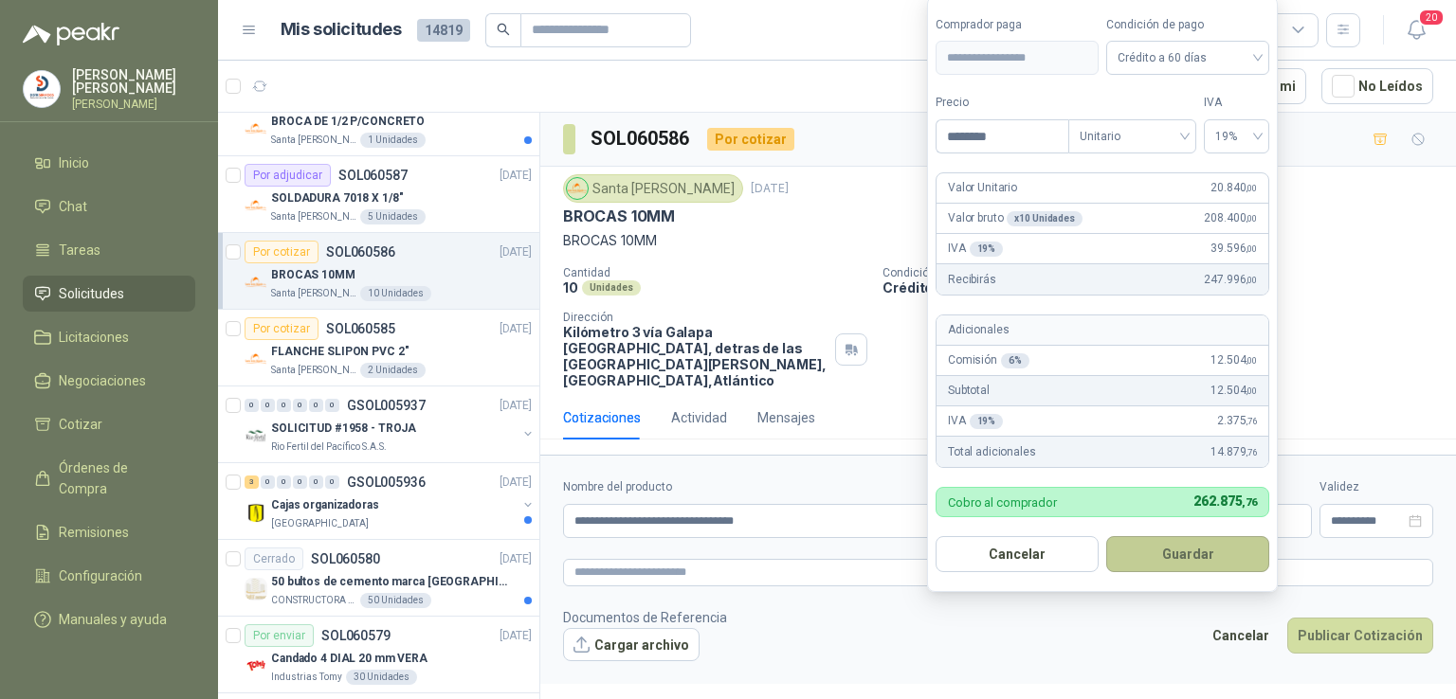
click at [1187, 537] on button "Guardar" at bounding box center [1187, 554] width 163 height 36
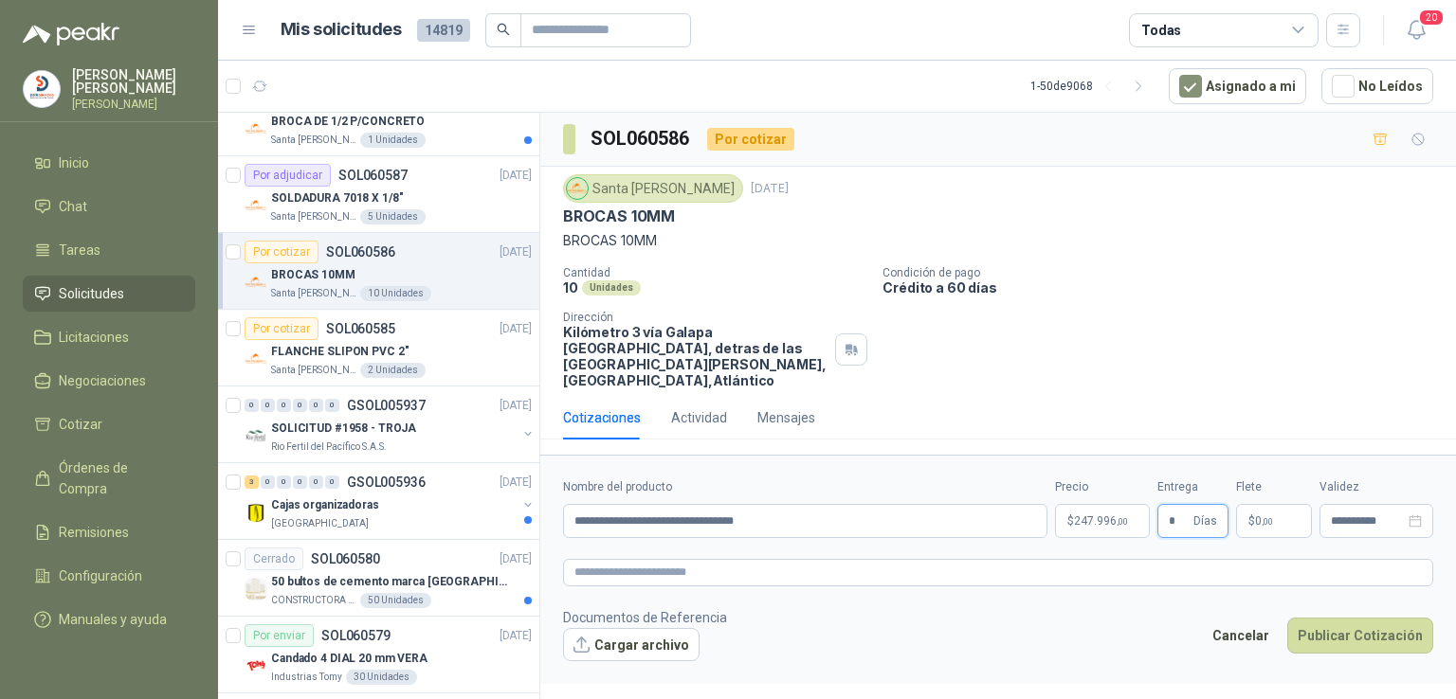
type input "*"
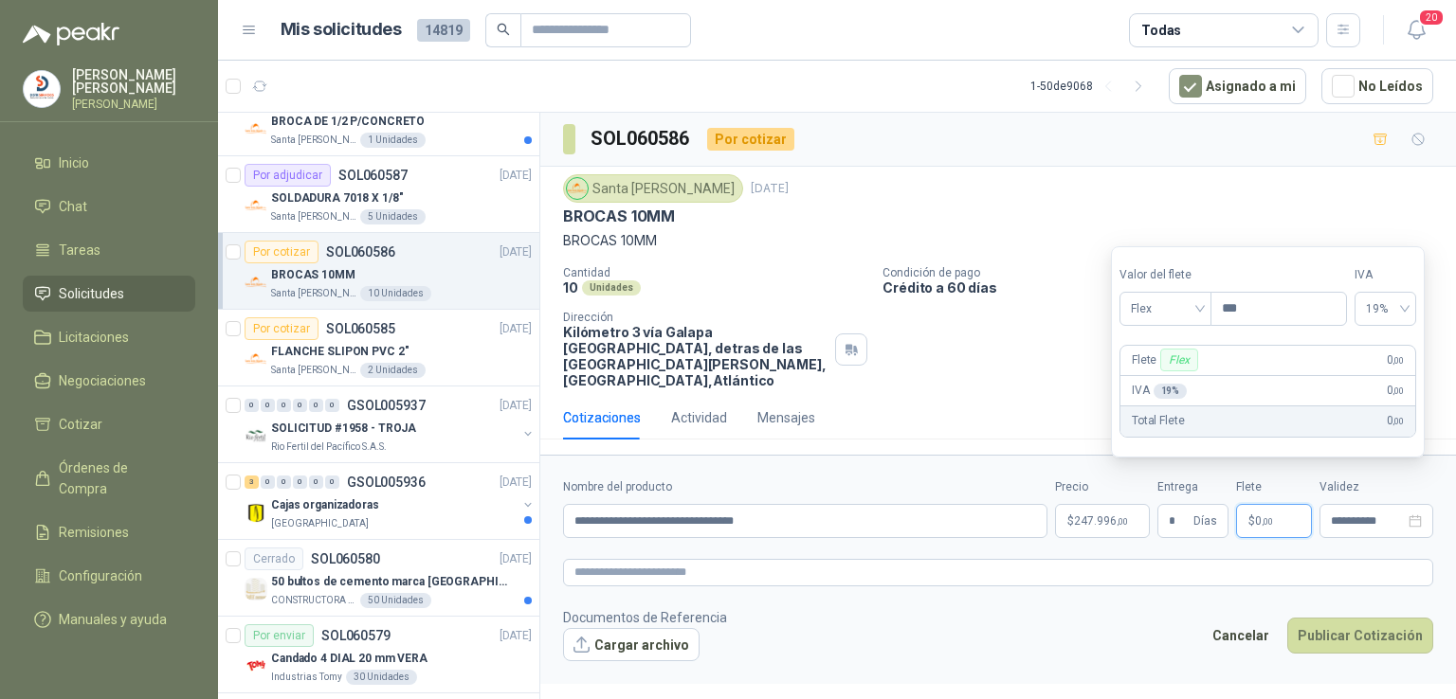
click at [1299, 504] on p "$ 0 ,00" at bounding box center [1274, 521] width 76 height 34
click at [1415, 300] on div "19%" at bounding box center [1384, 309] width 62 height 34
type input "********"
click at [1392, 376] on div "0%" at bounding box center [1397, 380] width 30 height 21
click at [1392, 376] on div "IVA 0 % 0 ,00" at bounding box center [1266, 391] width 292 height 30
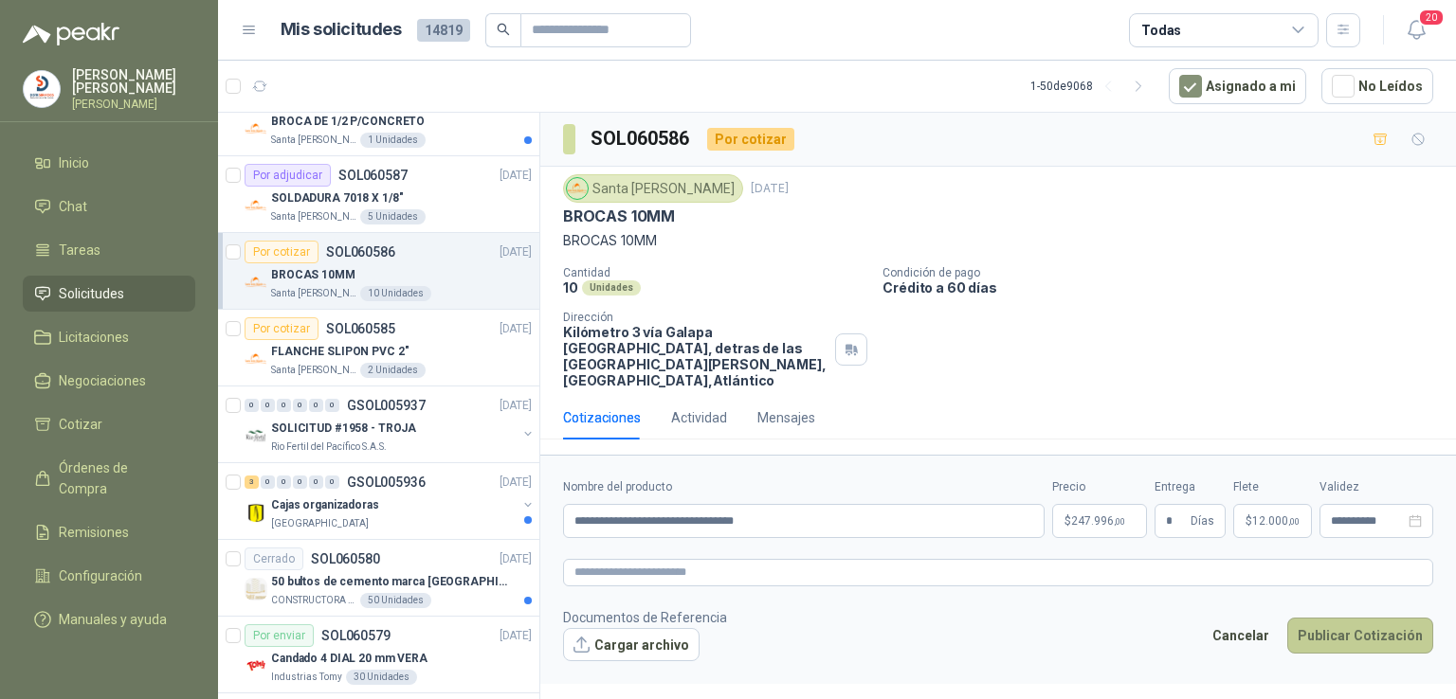
click at [1357, 621] on button "Publicar Cotización" at bounding box center [1360, 636] width 146 height 36
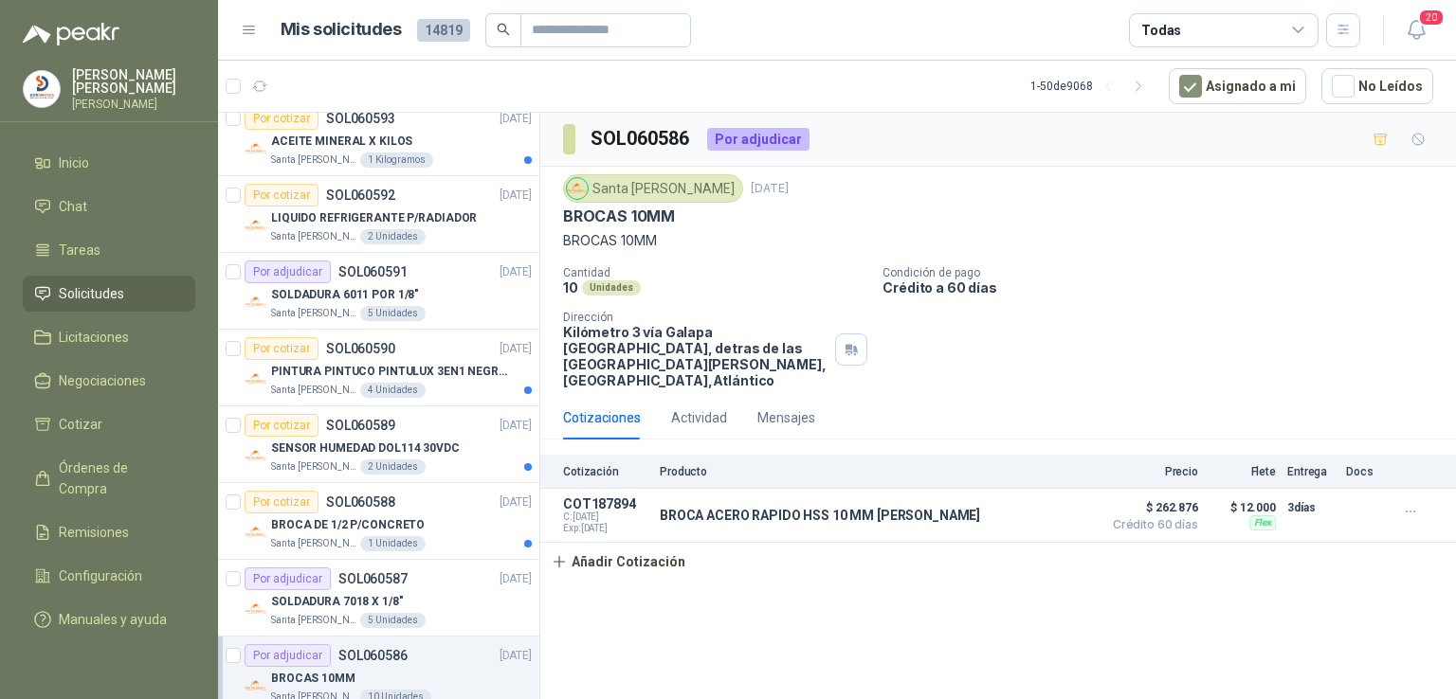
scroll to position [335, 0]
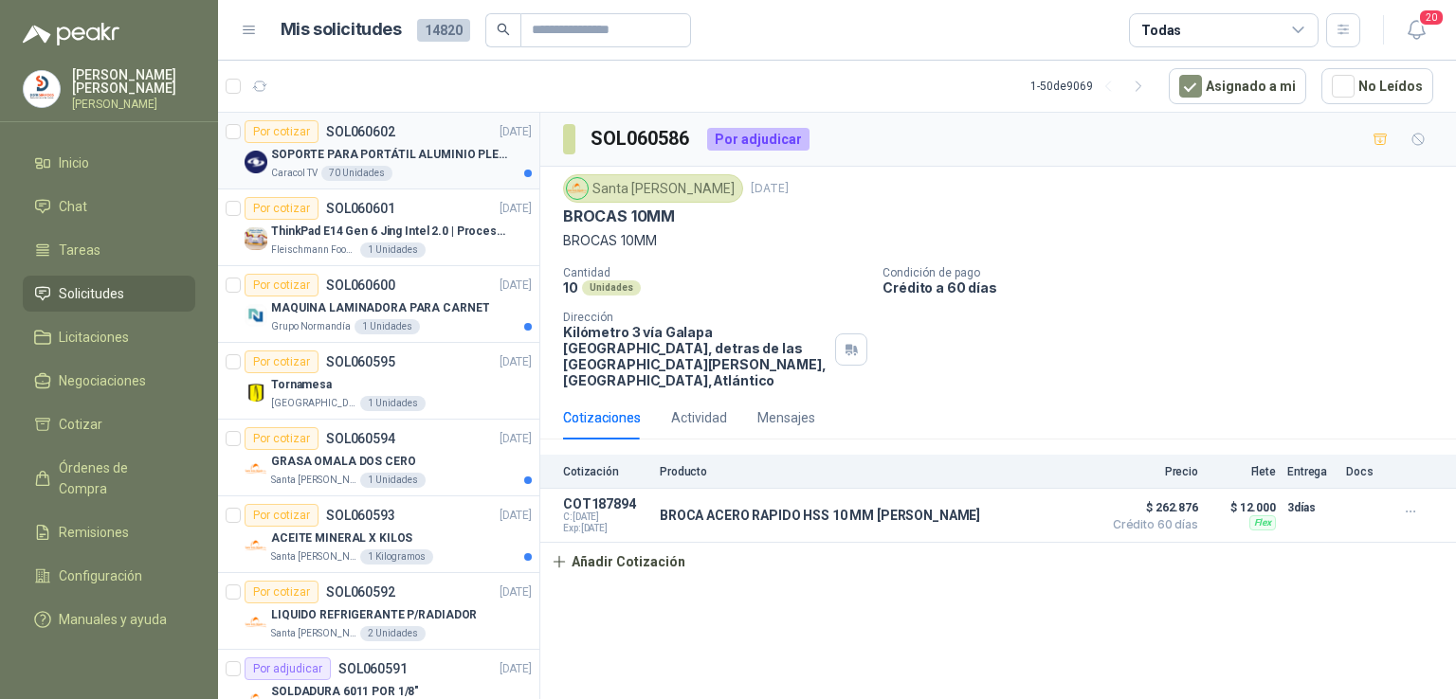
click at [461, 149] on p "SOPORTE PARA PORTÁTIL ALUMINIO PLEGABLE VTA" at bounding box center [389, 155] width 236 height 18
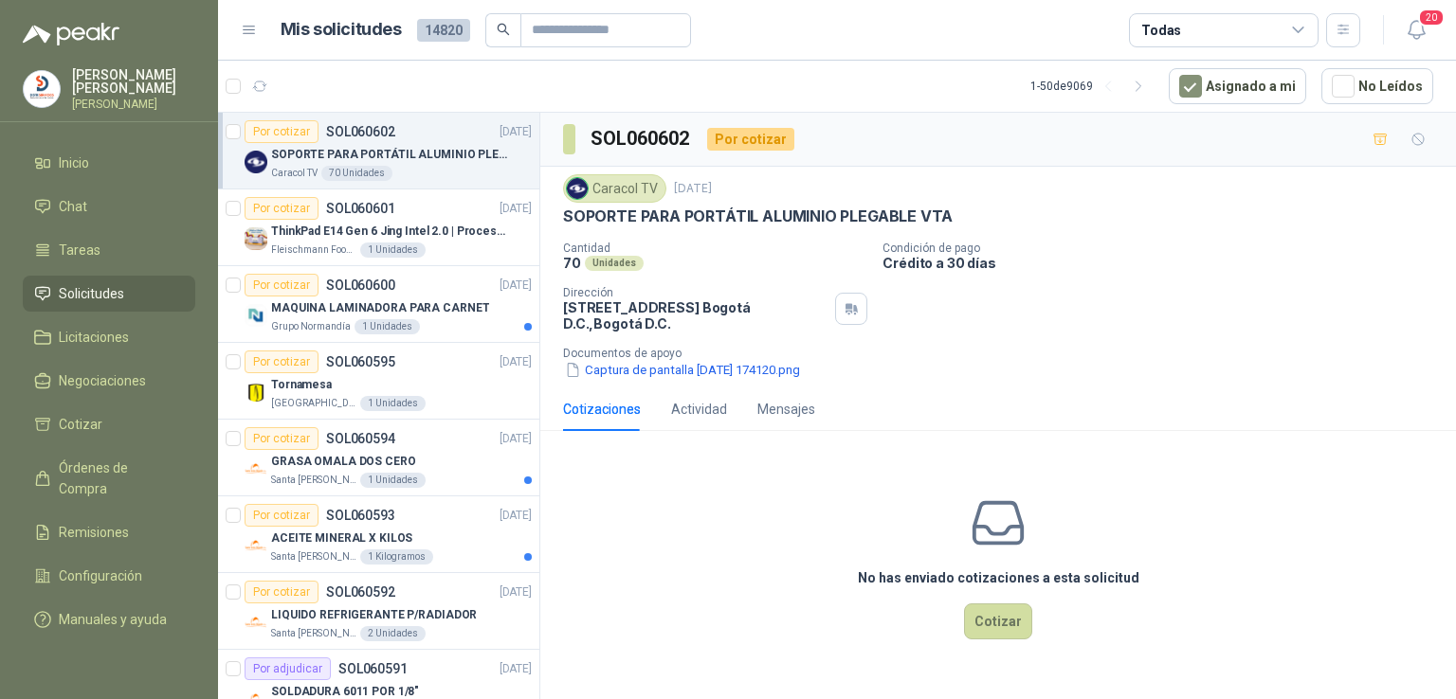
click at [387, 151] on p "SOPORTE PARA PORTÁTIL ALUMINIO PLEGABLE VTA" at bounding box center [389, 155] width 236 height 18
click at [788, 371] on button "Captura de pantalla 2025-10-08 174120.png" at bounding box center [682, 370] width 239 height 20
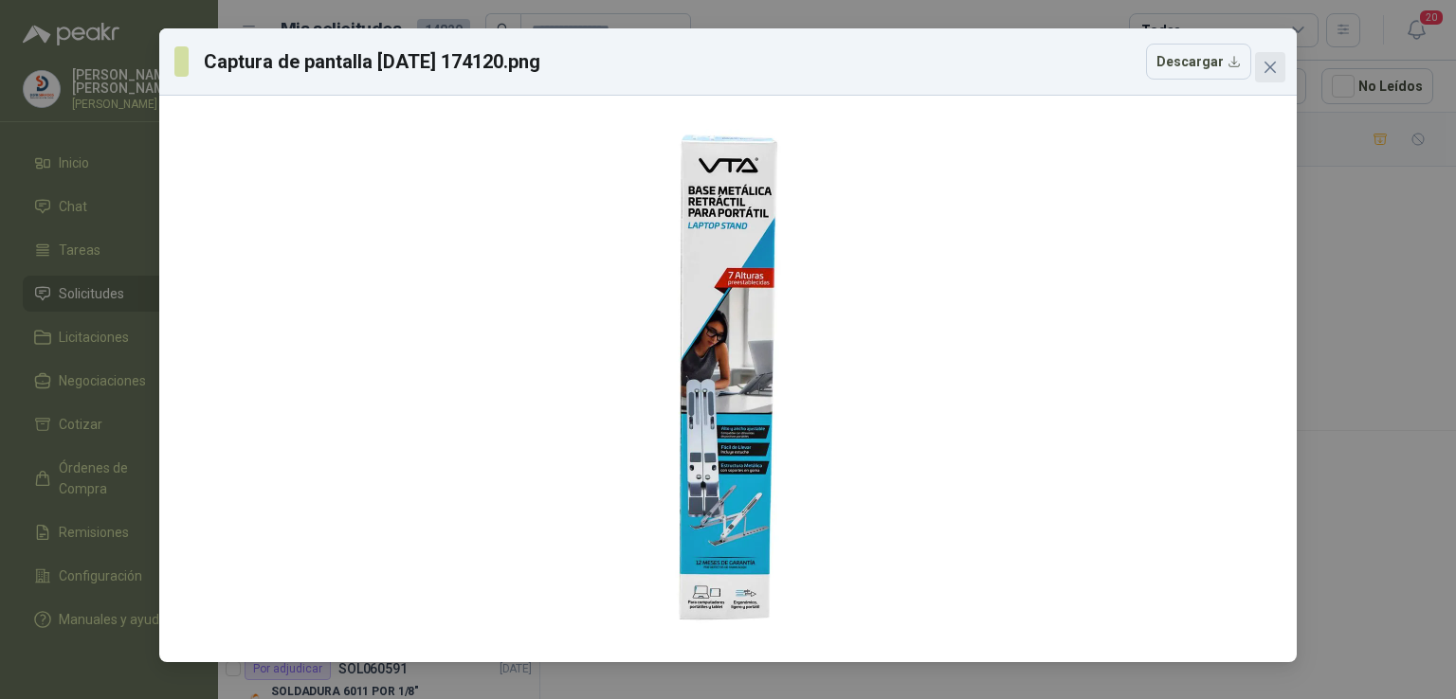
click at [1269, 68] on icon "close" at bounding box center [1269, 67] width 11 height 11
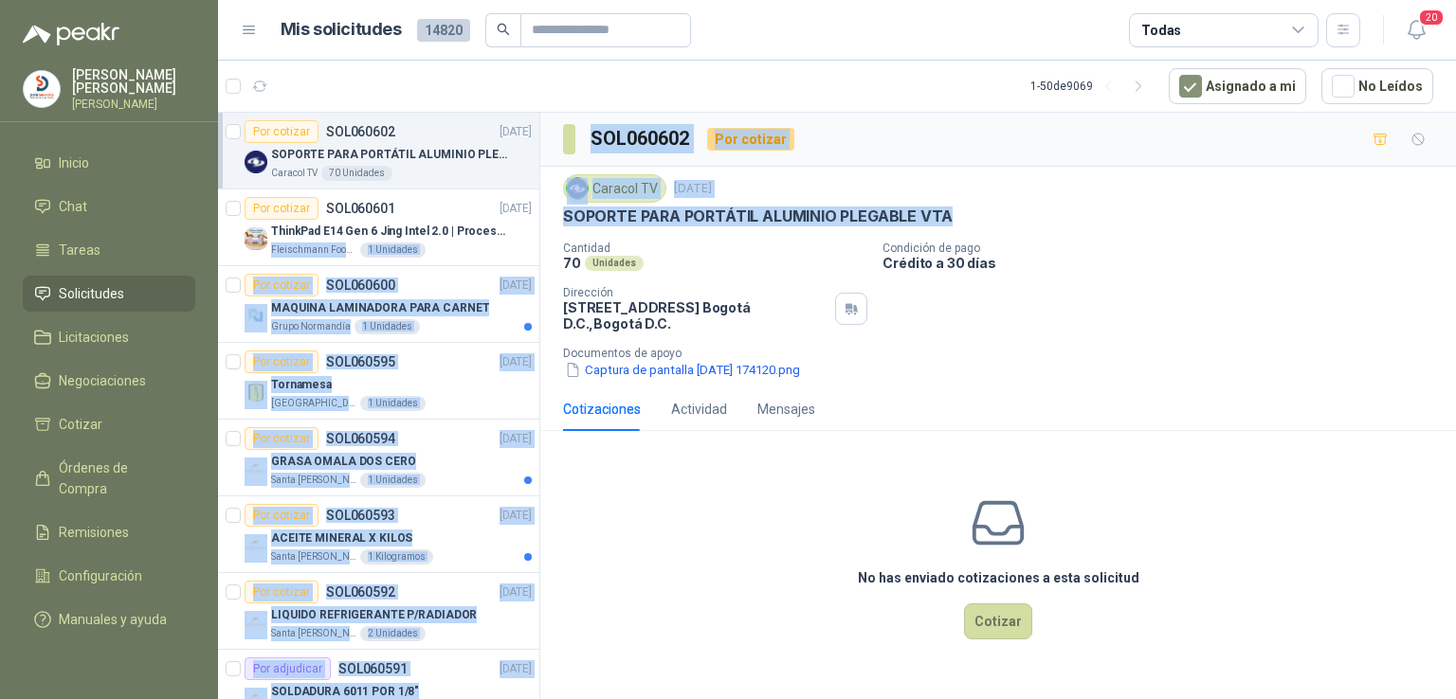
drag, startPoint x: 950, startPoint y: 214, endPoint x: 538, endPoint y: 223, distance: 412.3
click at [538, 223] on div "Por cotizar SOL060602 08/10/25 SOPORTE PARA PORTÁTIL ALUMINIO PLEGABLE VTA Cara…" at bounding box center [837, 409] width 1238 height 594
copy div "ore Ultra 5 125U ( 12  Fleischmann Foods S.A. 1 Unidades Por cotizar SOL060600…"
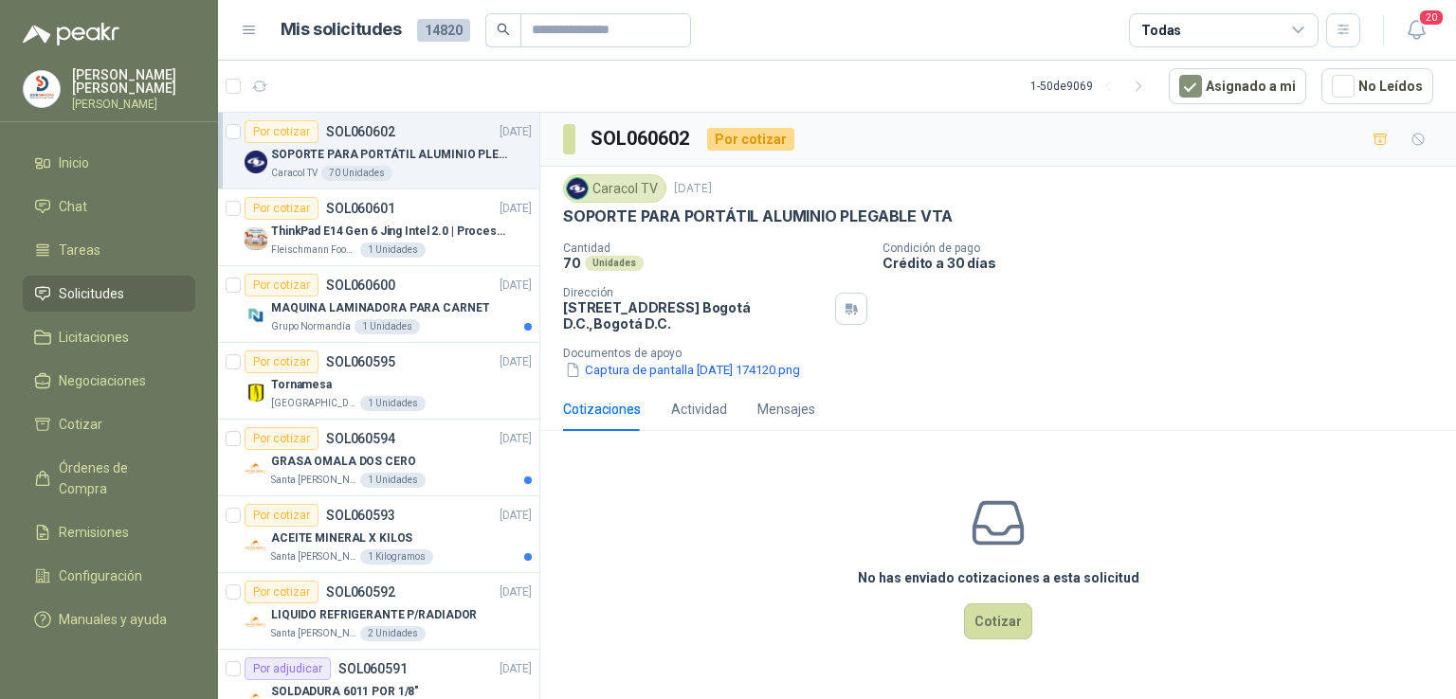
click at [1005, 331] on div "Cantidad 70 Unidades Condición de pago Crédito a 30 días Dirección CALLE 103 No…" at bounding box center [998, 311] width 870 height 138
drag, startPoint x: 953, startPoint y: 209, endPoint x: 564, endPoint y: 216, distance: 389.5
click at [564, 216] on div "SOPORTE PARA PORTÁTIL ALUMINIO PLEGABLE VTA" at bounding box center [998, 217] width 870 height 20
copy p "SOPORTE PARA PORTÁTIL ALUMINIO PLEGABLE VTA"
click at [1016, 635] on button "Cotizar" at bounding box center [998, 622] width 68 height 36
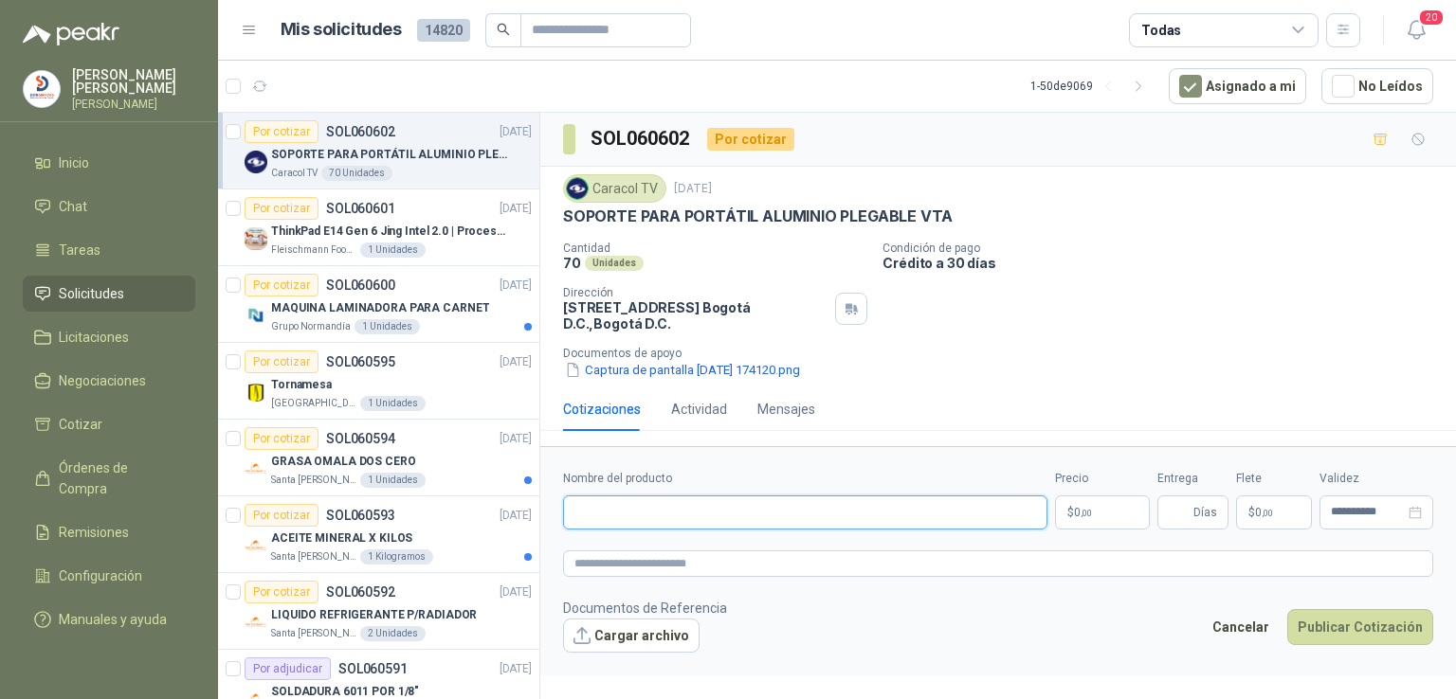
click at [712, 511] on input "Nombre del producto" at bounding box center [805, 513] width 484 height 34
paste input "**********"
type input "**********"
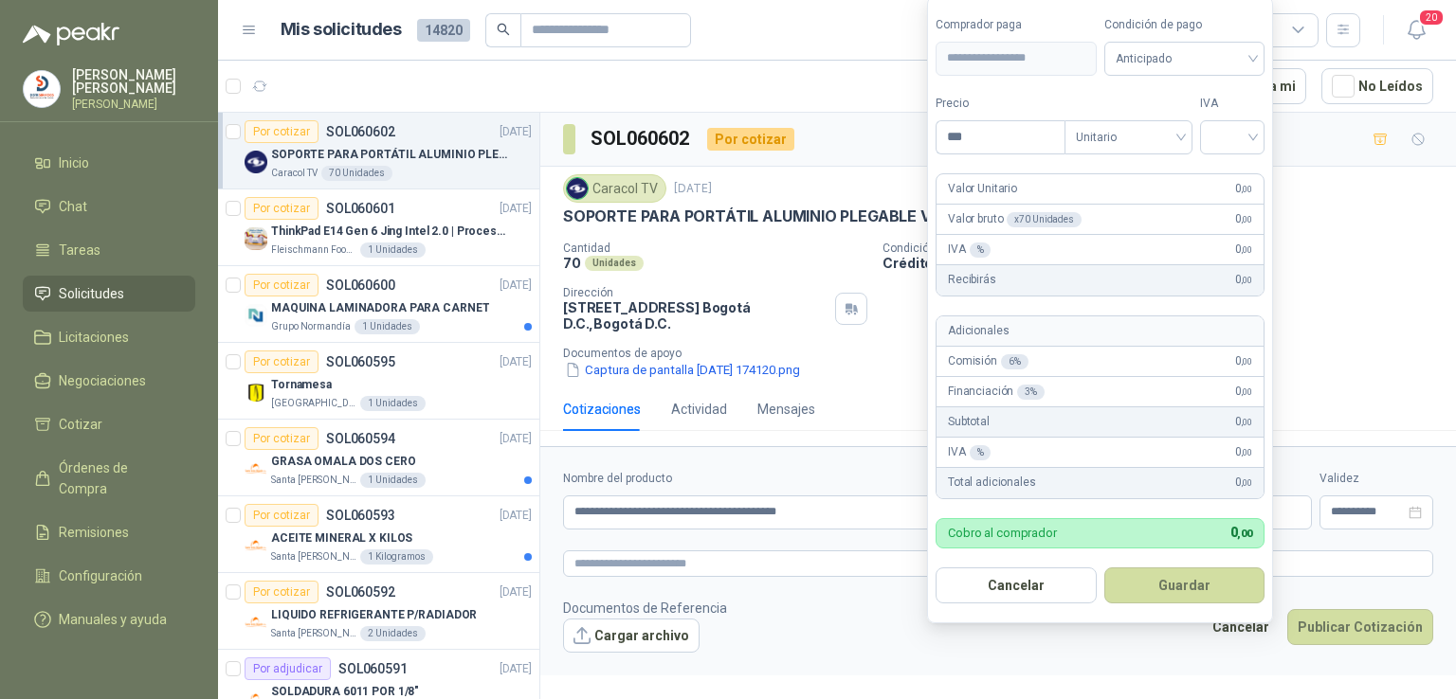
click at [1137, 501] on body "Ramiro Buitrago Ramiro Adolfo Buitrago Inicio Chat Tareas Solicitudes Licitacio…" at bounding box center [728, 349] width 1456 height 699
type input "********"
click at [1253, 141] on input "search" at bounding box center [1232, 134] width 42 height 28
click at [1241, 168] on div "19%" at bounding box center [1236, 177] width 35 height 21
click at [1183, 577] on button "Guardar" at bounding box center [1187, 585] width 163 height 36
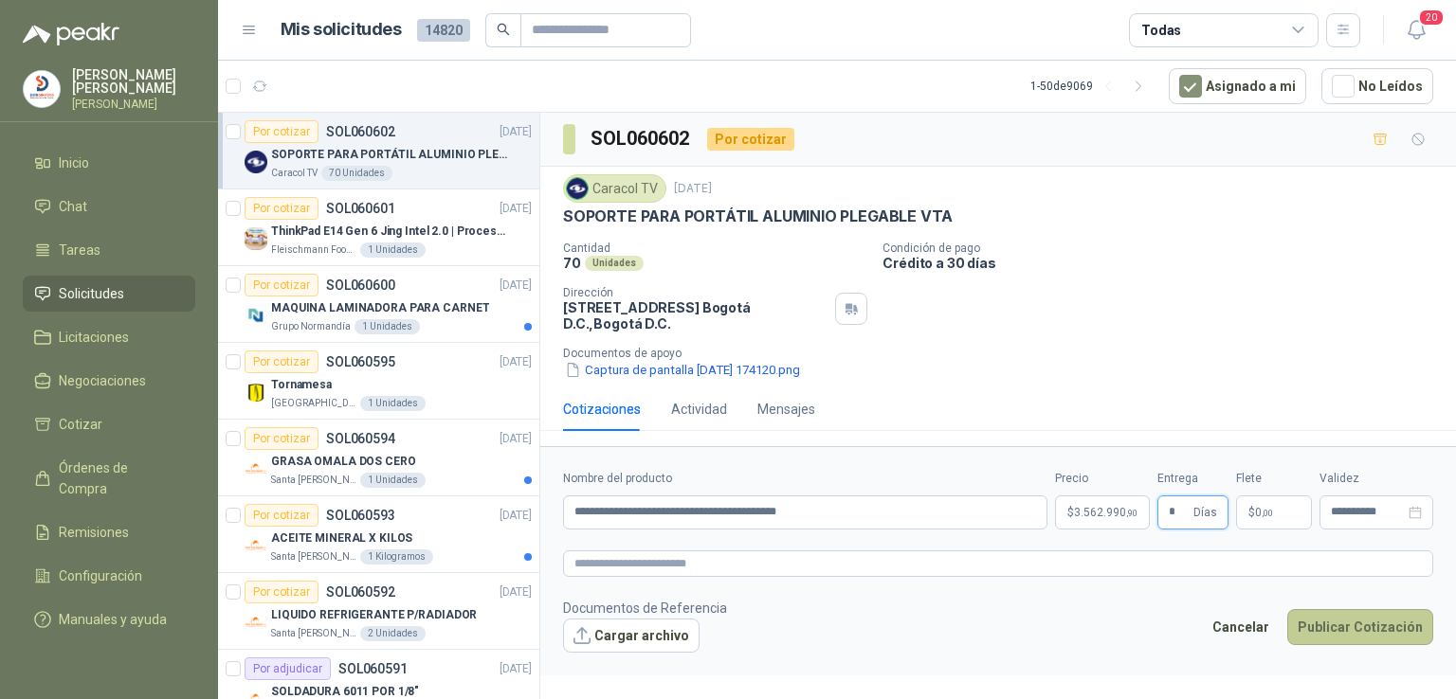
type input "*"
click at [1355, 631] on button "Publicar Cotización" at bounding box center [1360, 627] width 146 height 36
